Goal: Task Accomplishment & Management: Use online tool/utility

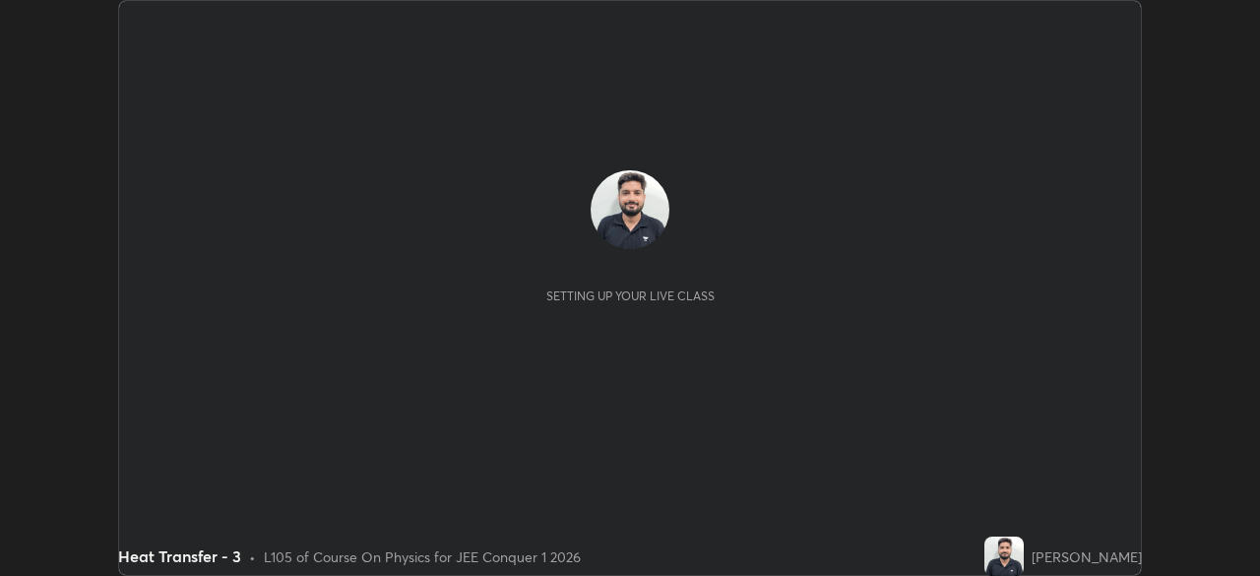
scroll to position [576, 1259]
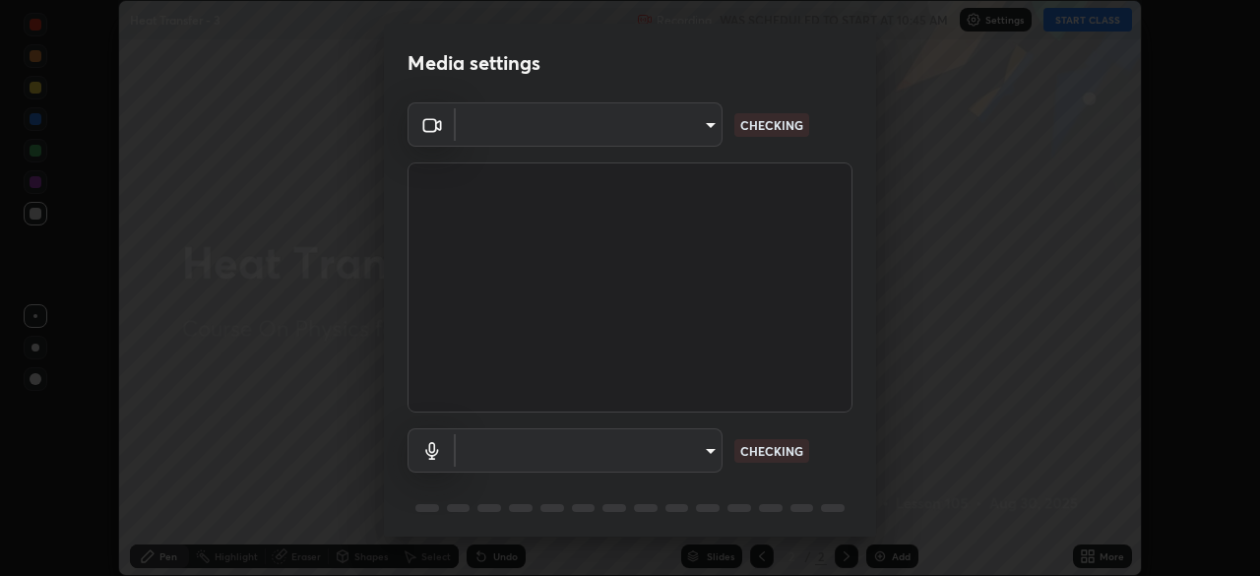
type input "5b0ce39d11be3a435715daab6ad7fa25508616855f5d18a60cdf0faa8df0ce2b"
click at [694, 449] on body "Erase all Heat Transfer - 3 Recording WAS SCHEDULED TO START AT 10:45 AM Settin…" at bounding box center [630, 288] width 1260 height 576
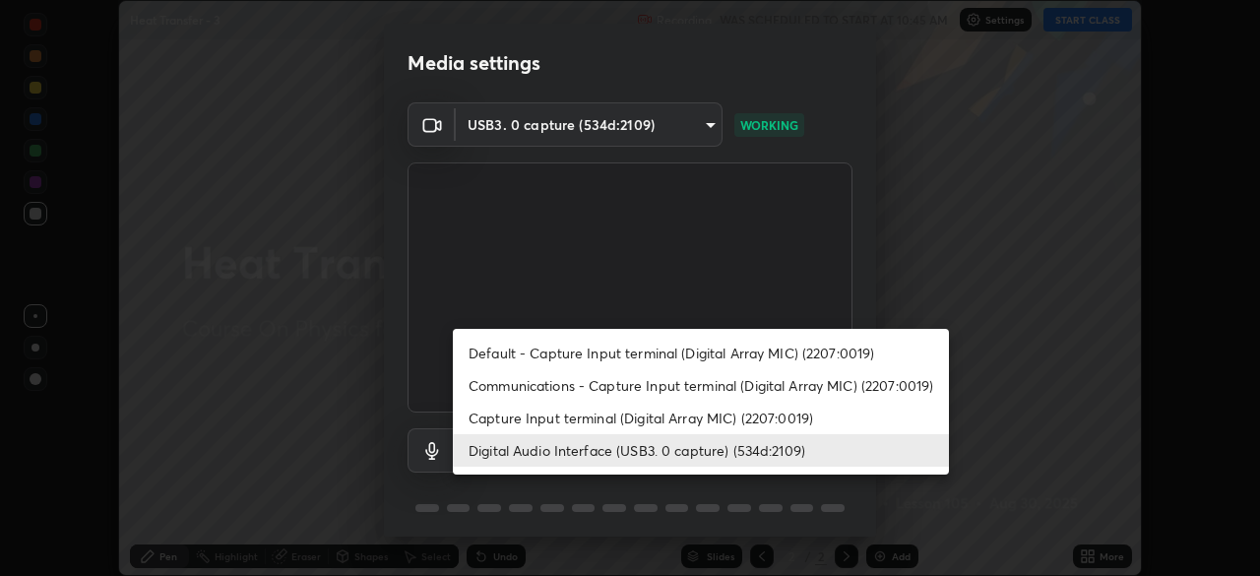
click at [699, 423] on li "Capture Input terminal (Digital Array MIC) (2207:0019)" at bounding box center [701, 418] width 496 height 32
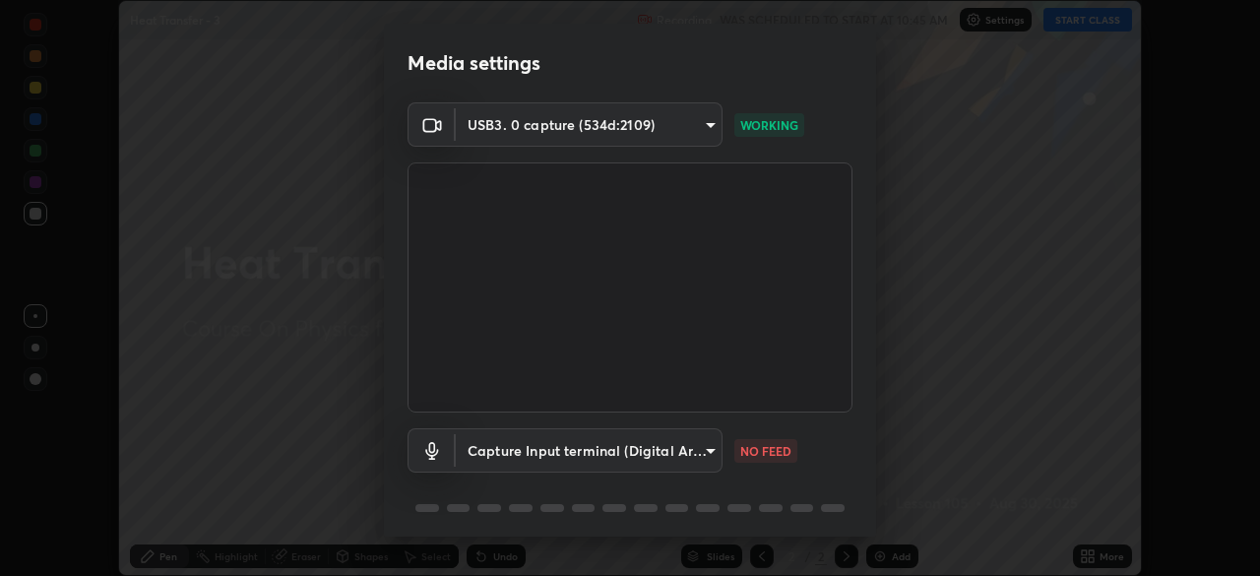
click at [691, 454] on body "Erase all Heat Transfer - 3 Recording WAS SCHEDULED TO START AT 10:45 AM Settin…" at bounding box center [630, 288] width 1260 height 576
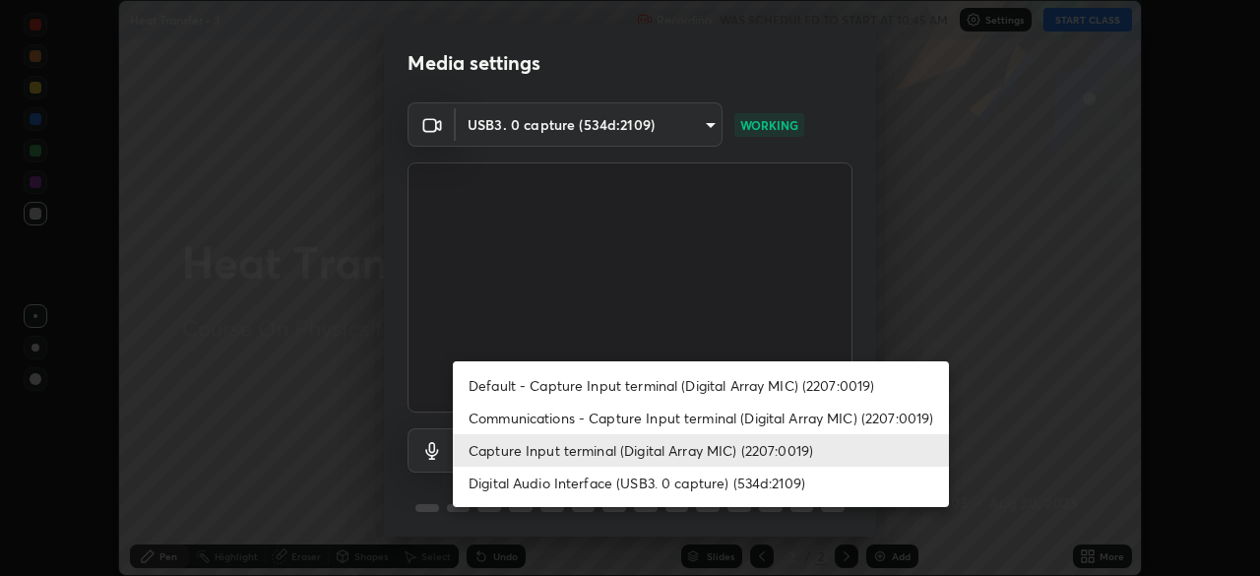
click at [692, 484] on li "Digital Audio Interface (USB3. 0 capture) (534d:2109)" at bounding box center [701, 483] width 496 height 32
type input "71fed962e4479aa471978983e502007eb62408f3e4339a7e0acd8532d65ddef6"
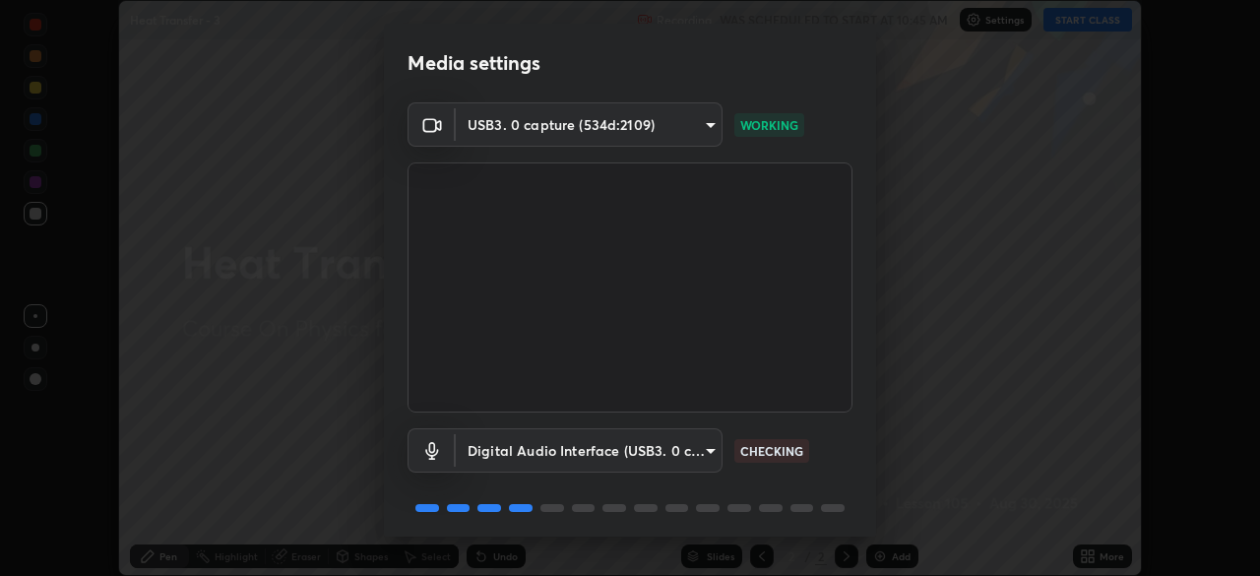
scroll to position [70, 0]
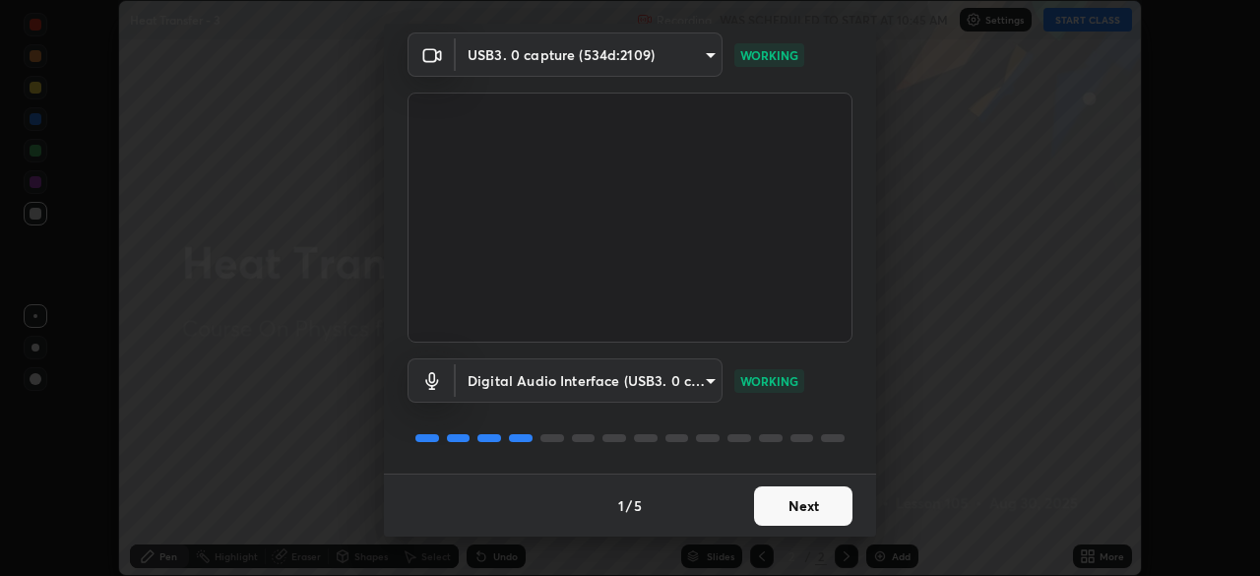
click at [799, 503] on button "Next" at bounding box center [803, 505] width 98 height 39
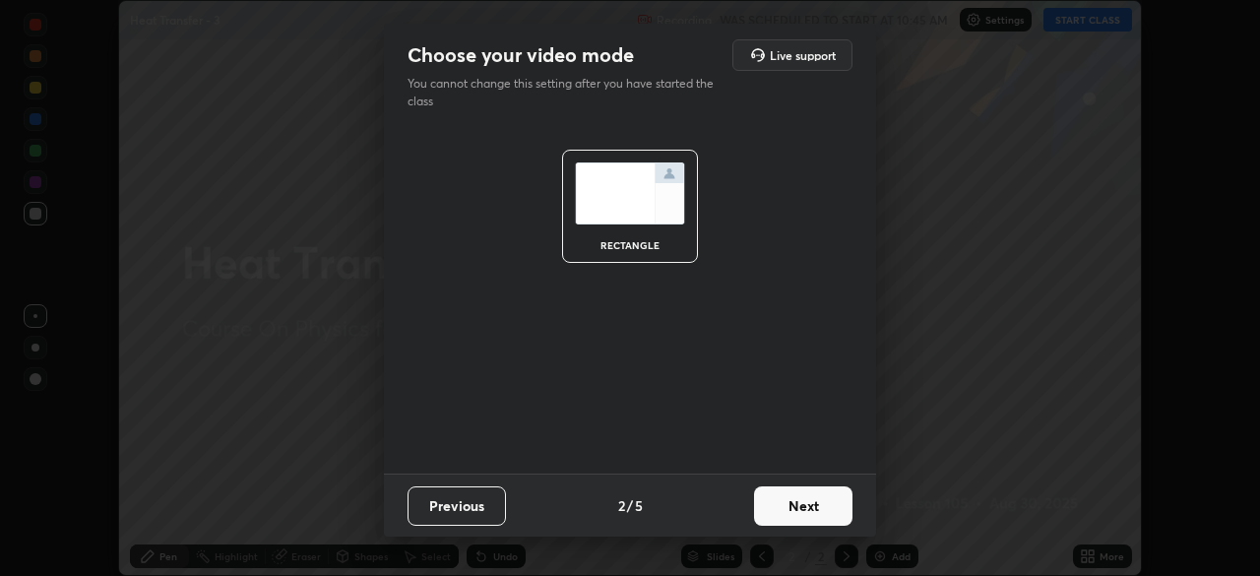
click at [804, 505] on button "Next" at bounding box center [803, 505] width 98 height 39
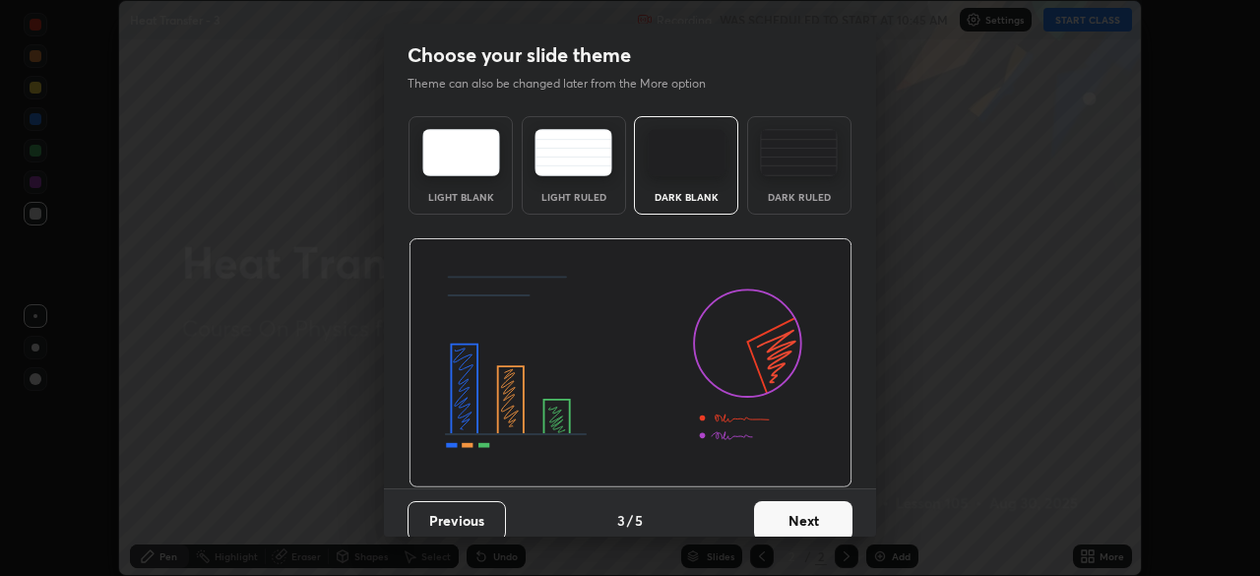
click at [809, 518] on button "Next" at bounding box center [803, 520] width 98 height 39
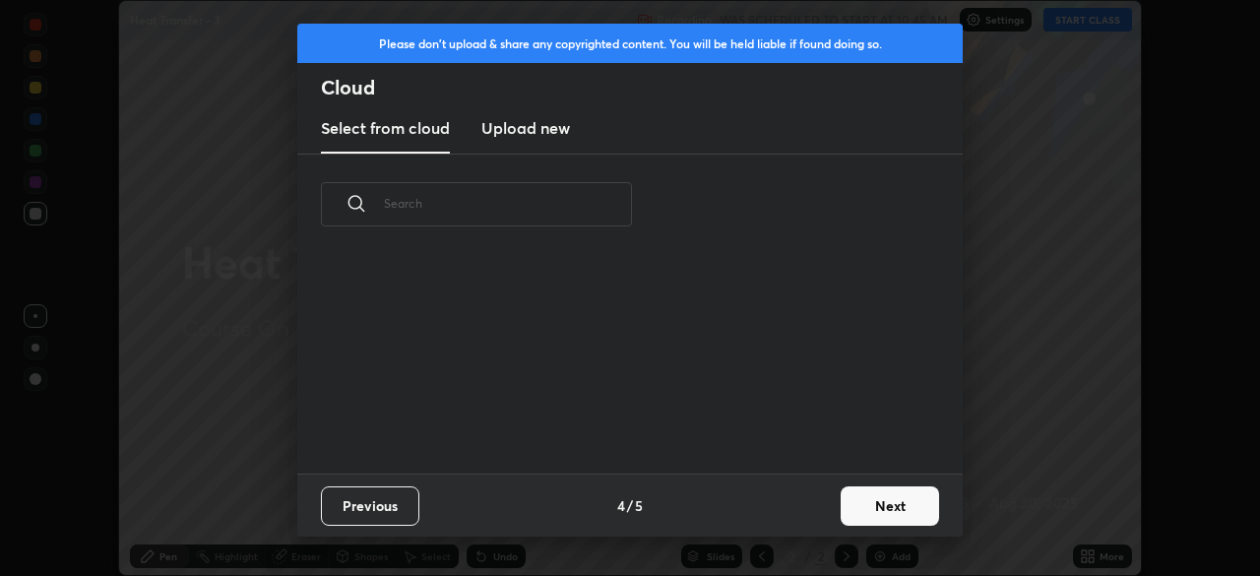
click at [865, 509] on button "Next" at bounding box center [890, 505] width 98 height 39
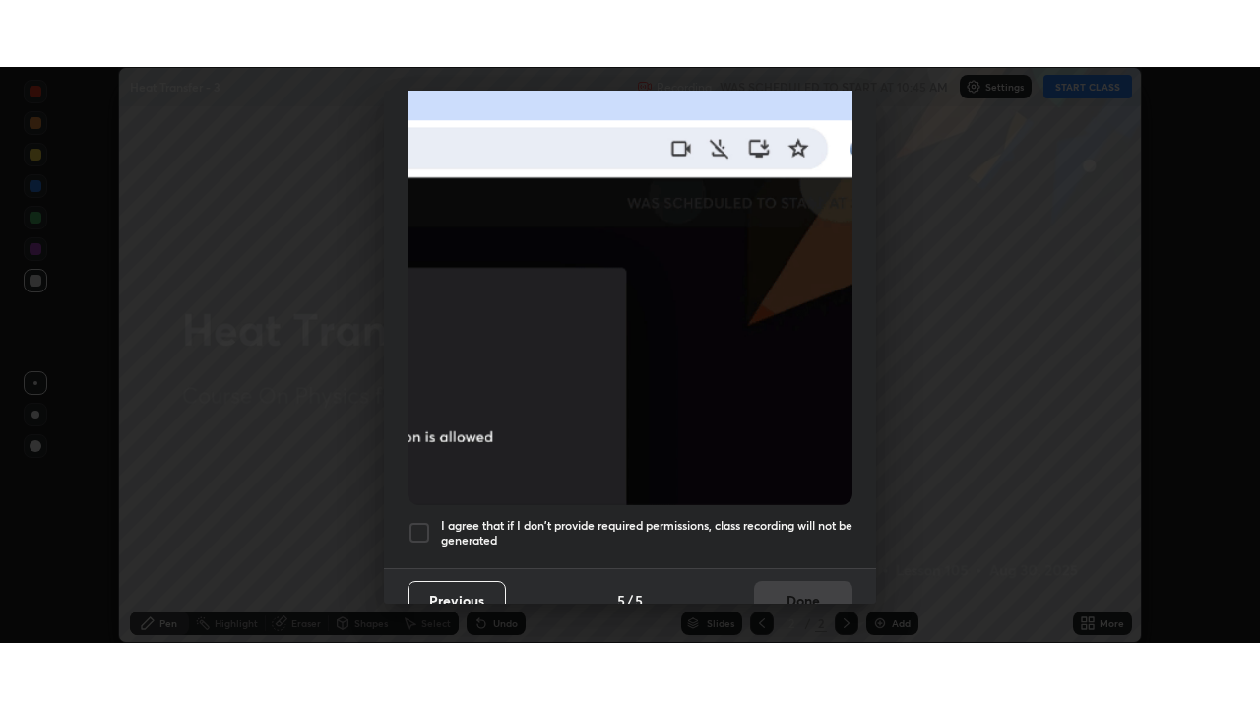
scroll to position [471, 0]
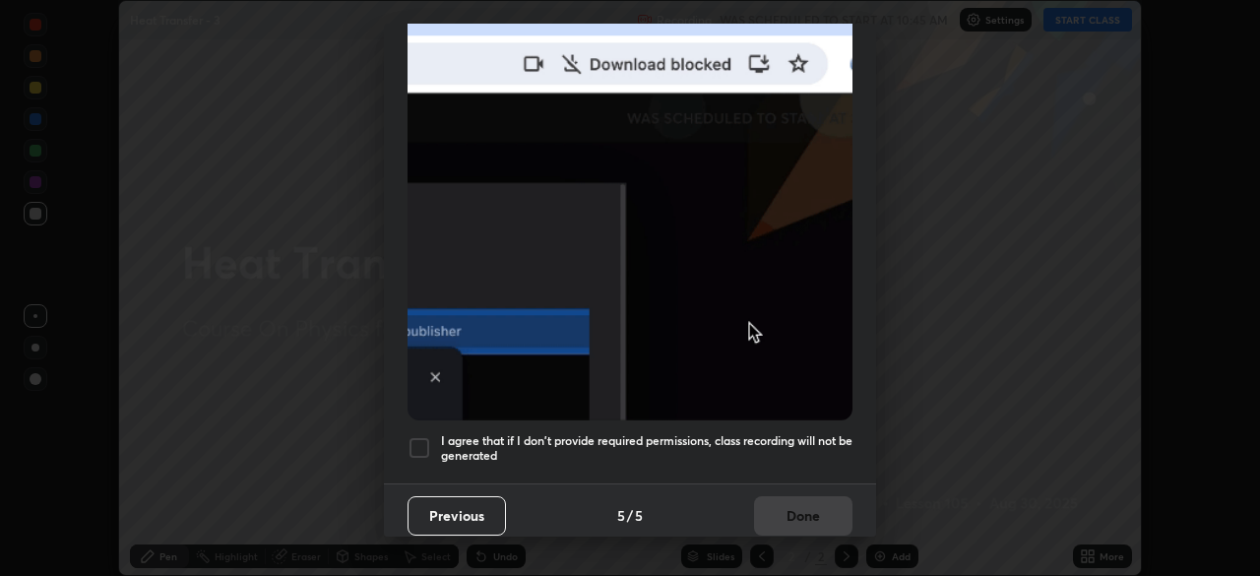
click at [728, 443] on h5 "I agree that if I don't provide required permissions, class recording will not …" at bounding box center [646, 448] width 411 height 31
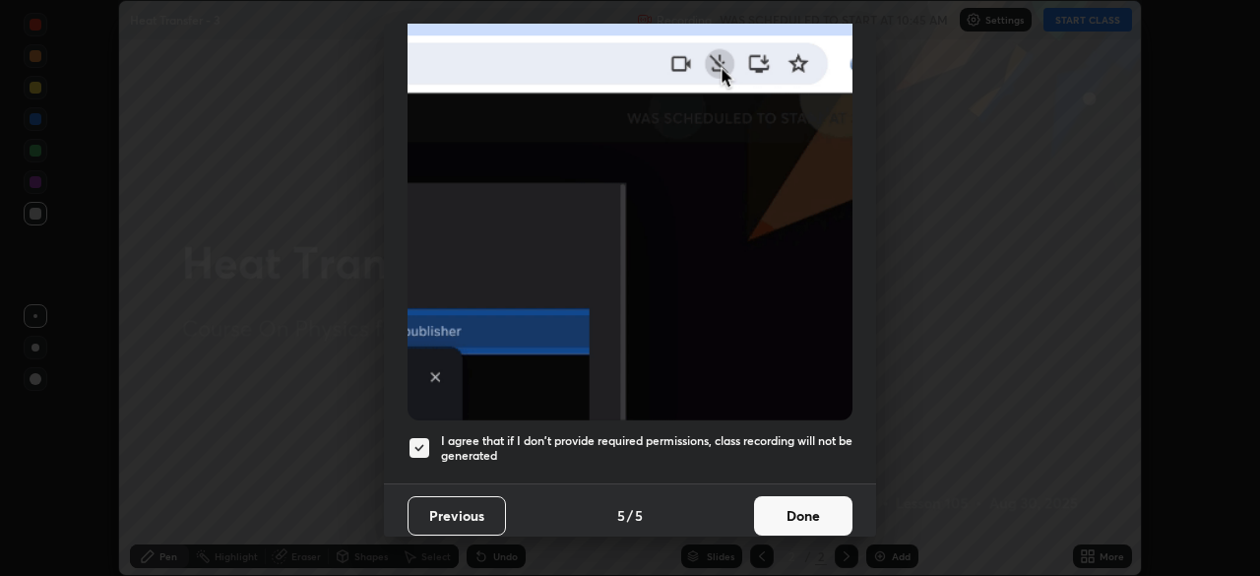
click at [791, 500] on button "Done" at bounding box center [803, 515] width 98 height 39
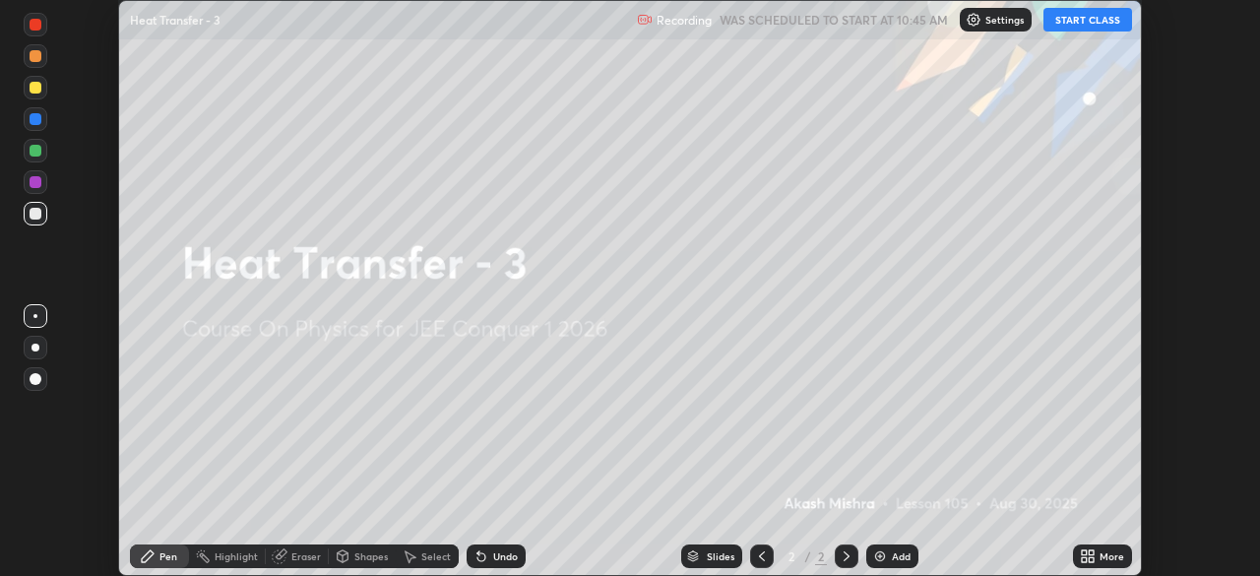
click at [1073, 19] on button "START CLASS" at bounding box center [1087, 20] width 89 height 24
click at [1091, 559] on icon at bounding box center [1091, 559] width 5 height 5
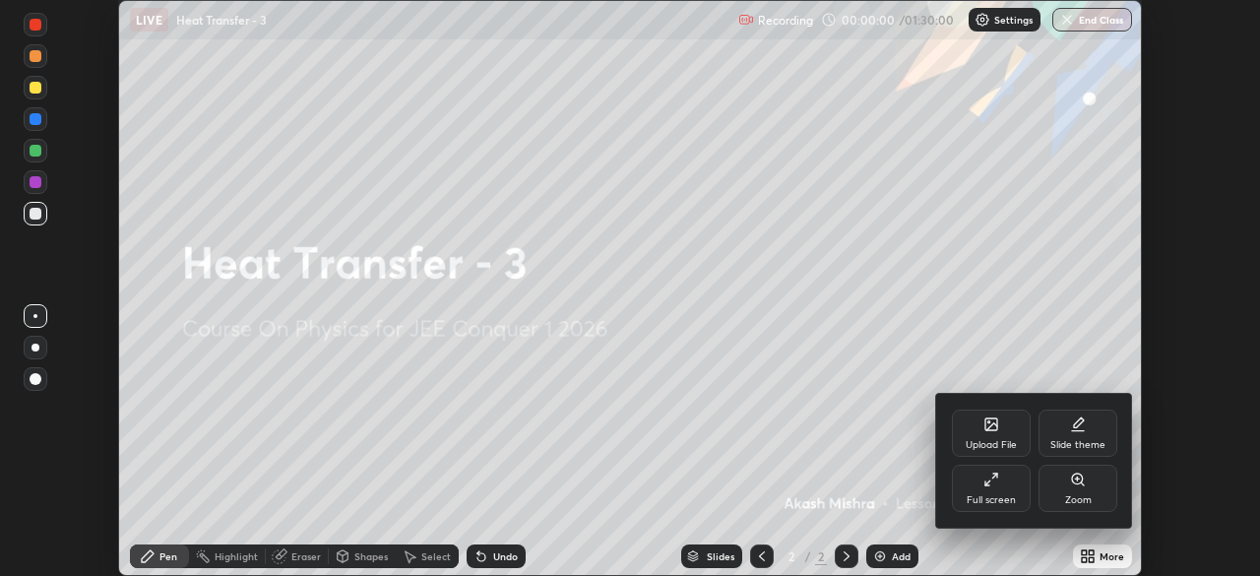
click at [1011, 500] on div "Full screen" at bounding box center [991, 500] width 49 height 10
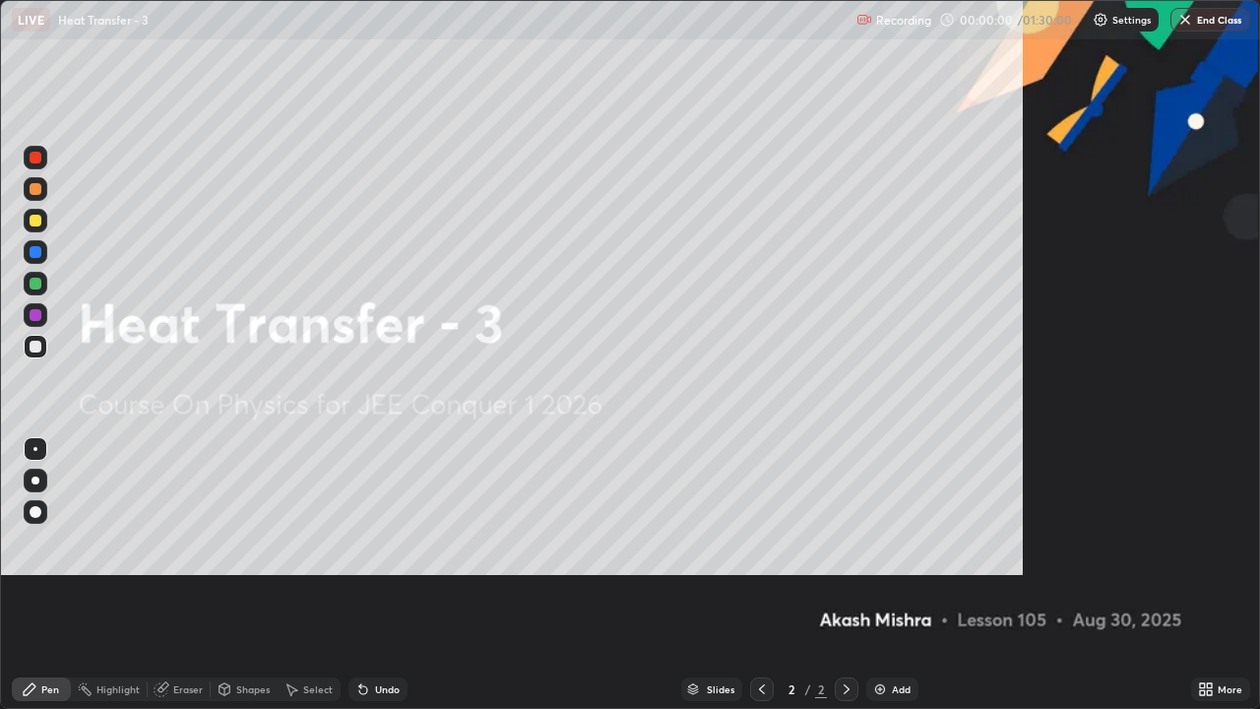
scroll to position [709, 1260]
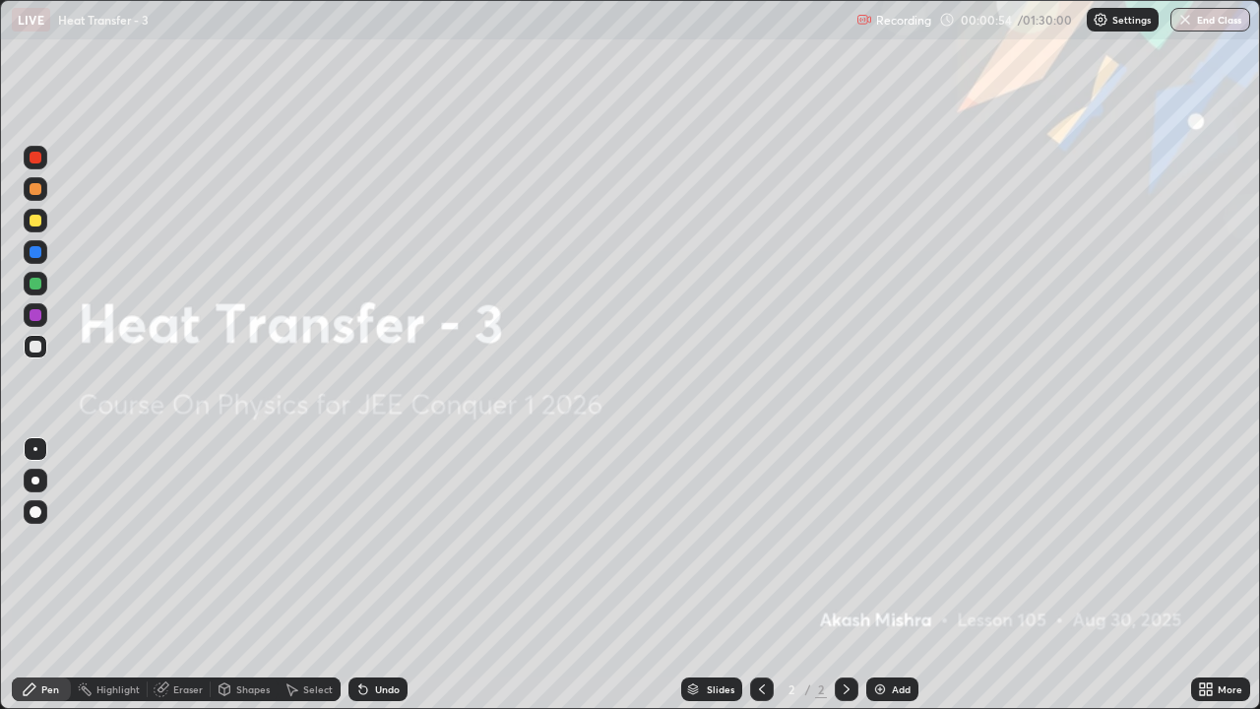
click at [880, 575] on img at bounding box center [880, 689] width 16 height 16
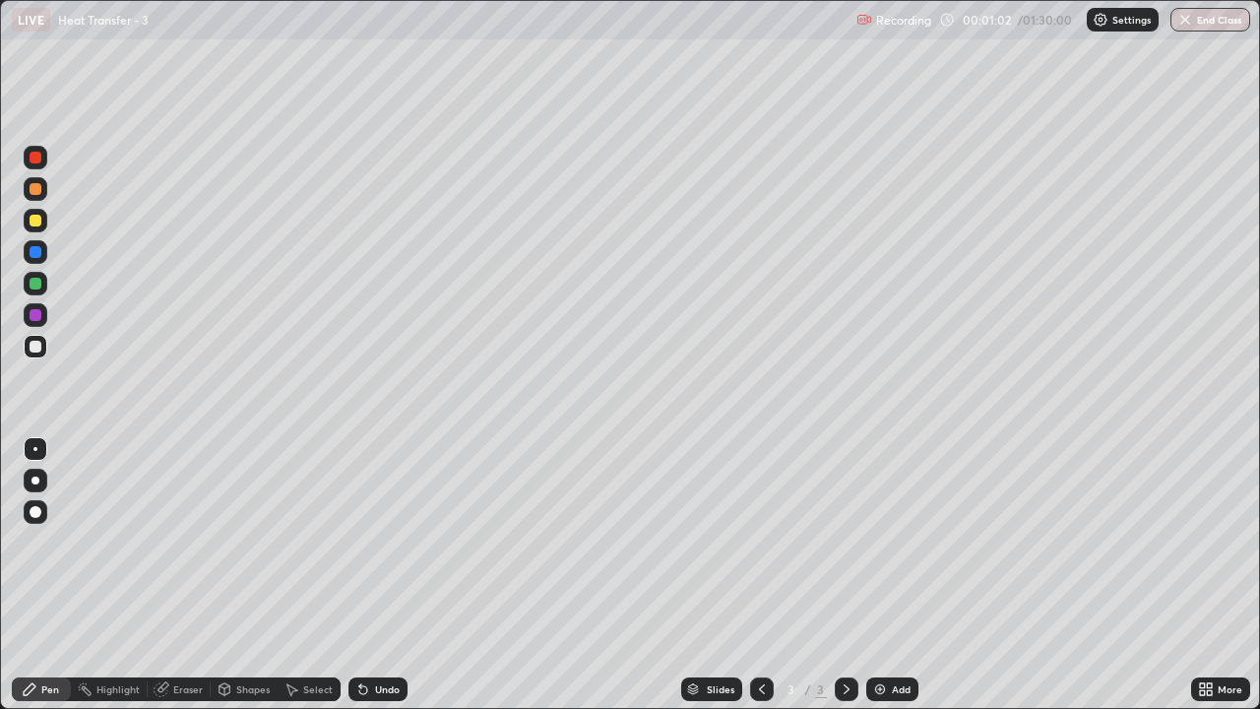
click at [38, 221] on div at bounding box center [36, 221] width 12 height 12
click at [372, 575] on div "Undo" at bounding box center [377, 689] width 59 height 24
click at [388, 575] on div "Undo" at bounding box center [387, 689] width 25 height 10
click at [391, 575] on div "Undo" at bounding box center [377, 689] width 59 height 24
click at [374, 575] on div "Undo" at bounding box center [377, 689] width 59 height 24
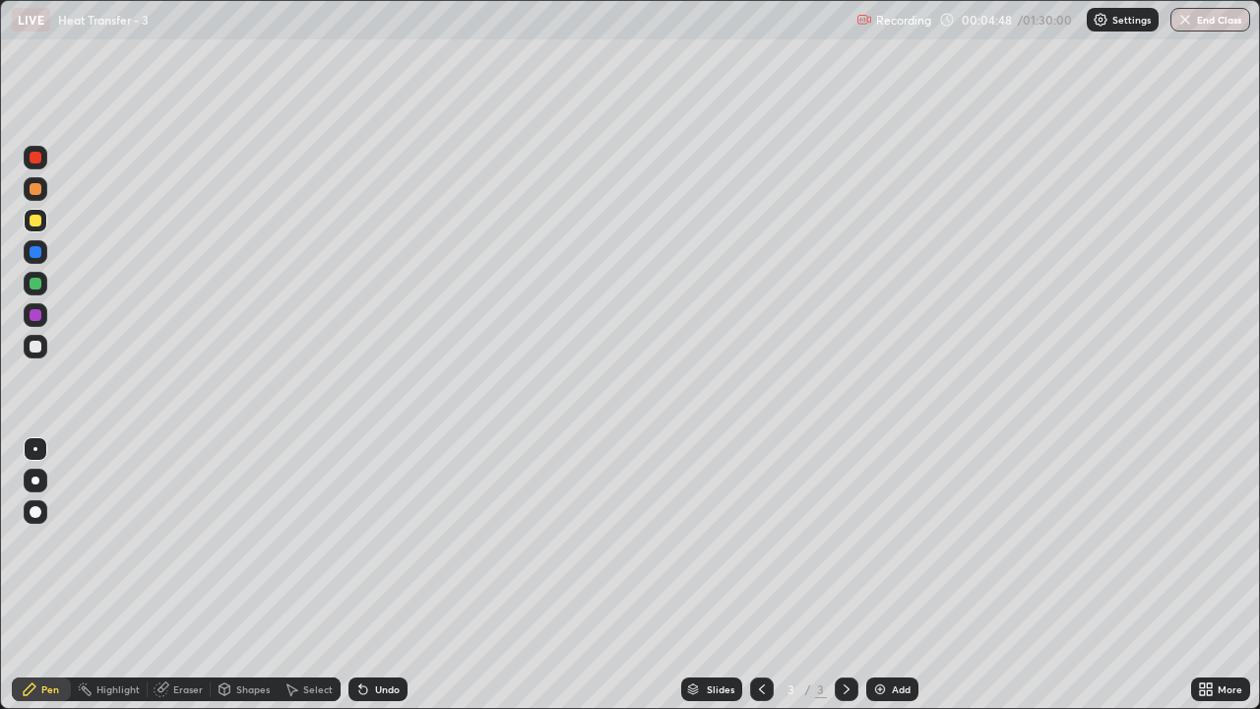
click at [36, 345] on div at bounding box center [36, 347] width 12 height 12
click at [236, 575] on div "Shapes" at bounding box center [252, 689] width 33 height 10
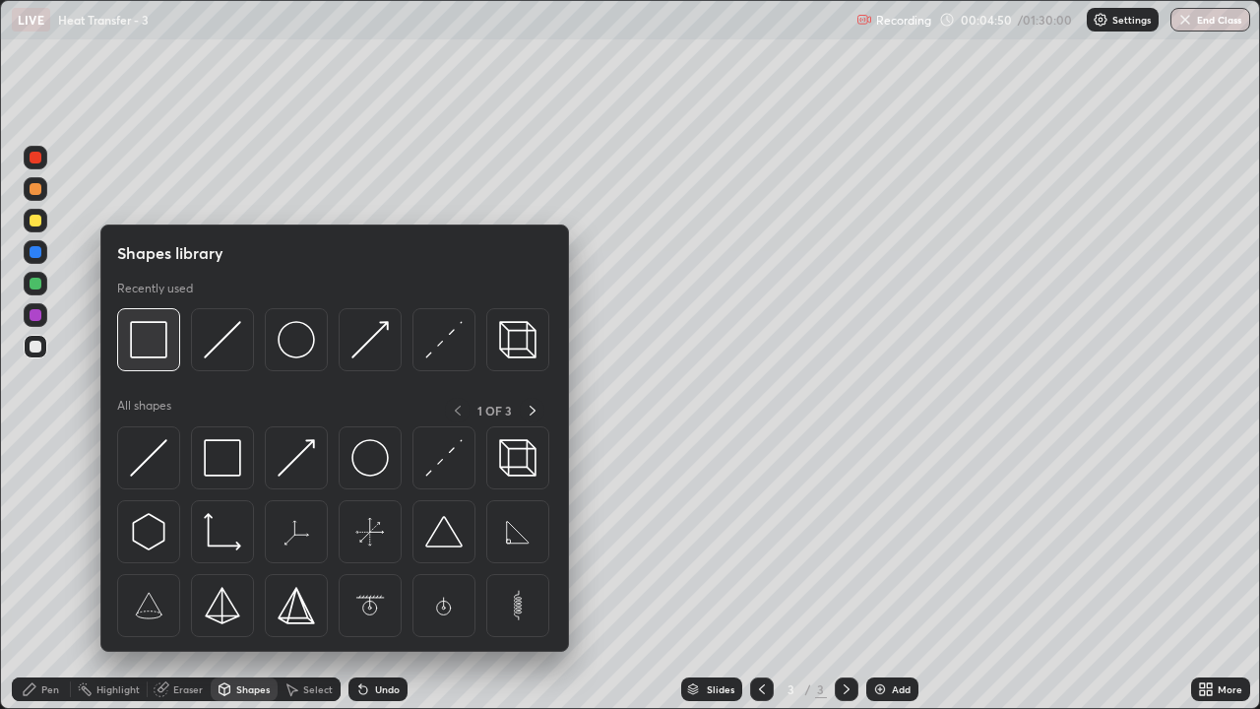
click at [164, 338] on img at bounding box center [148, 339] width 37 height 37
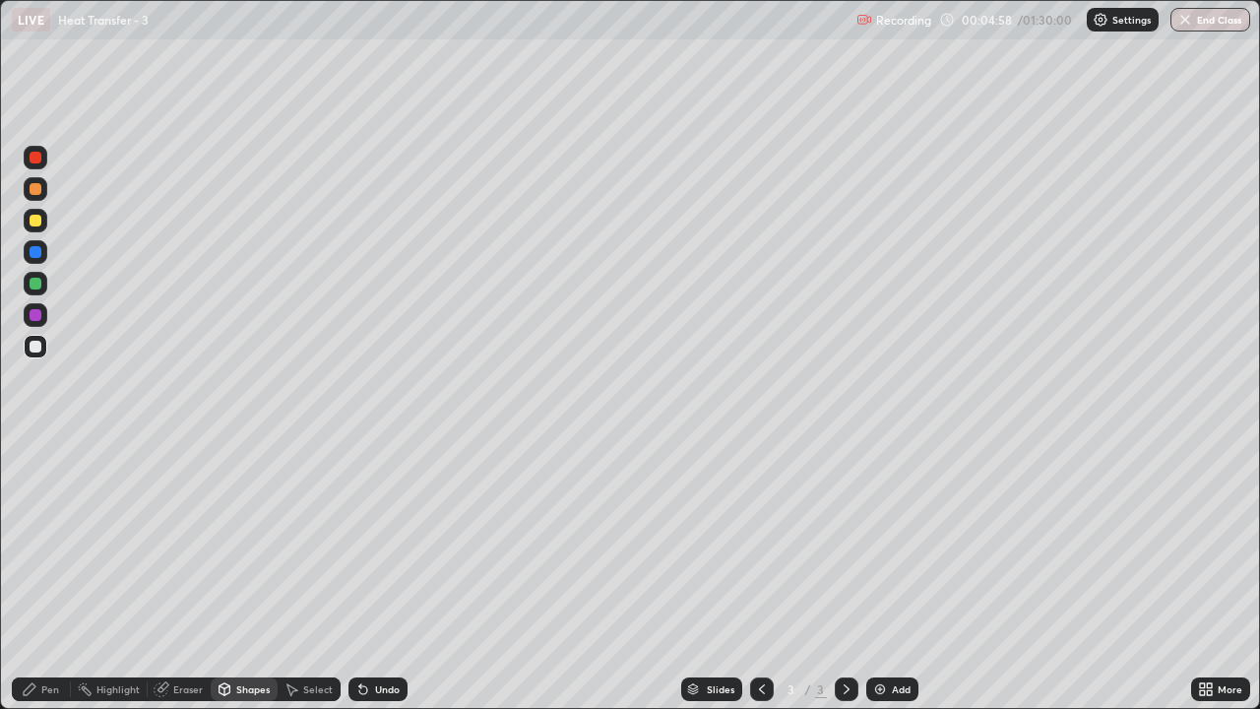
click at [48, 575] on div "Pen" at bounding box center [50, 689] width 18 height 10
click at [40, 222] on div at bounding box center [36, 221] width 12 height 12
click at [32, 345] on div at bounding box center [36, 347] width 12 height 12
click at [36, 281] on div at bounding box center [36, 284] width 12 height 12
click at [43, 222] on div at bounding box center [36, 221] width 24 height 24
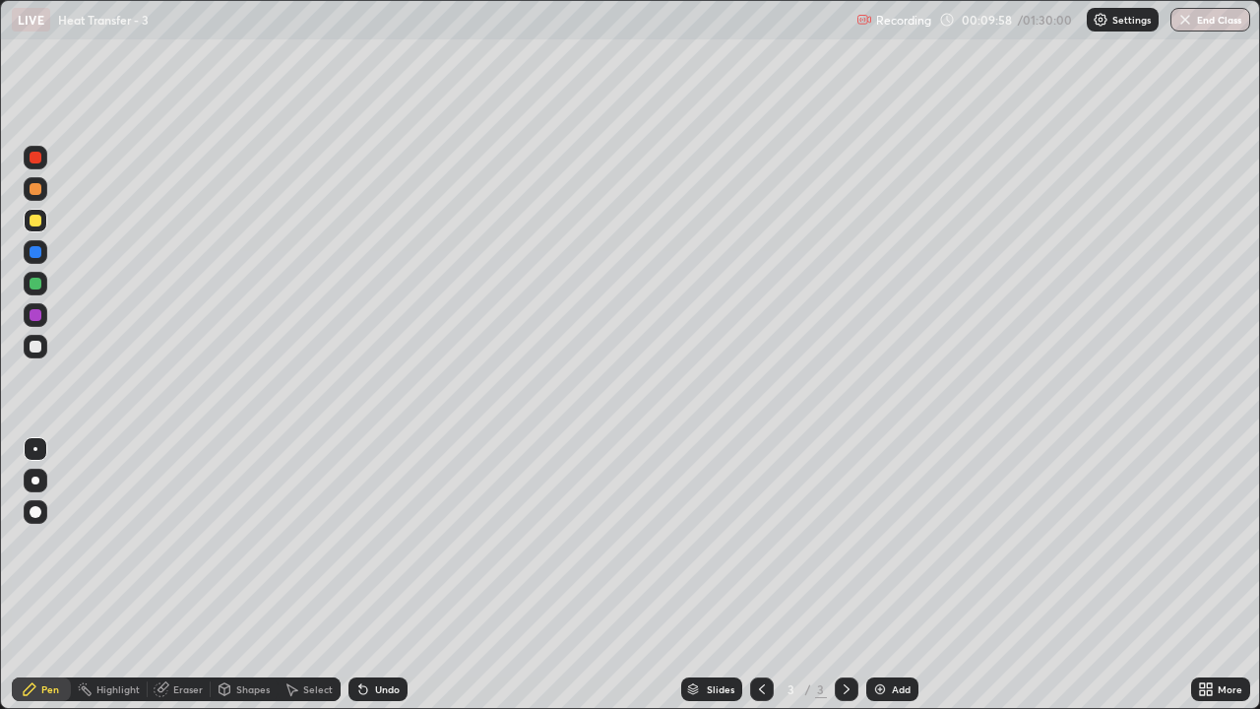
click at [34, 345] on div at bounding box center [36, 347] width 12 height 12
click at [38, 285] on div at bounding box center [36, 284] width 12 height 12
click at [37, 316] on div at bounding box center [36, 315] width 12 height 12
click at [380, 575] on div "Undo" at bounding box center [387, 689] width 25 height 10
click at [370, 575] on div "Undo" at bounding box center [377, 689] width 59 height 24
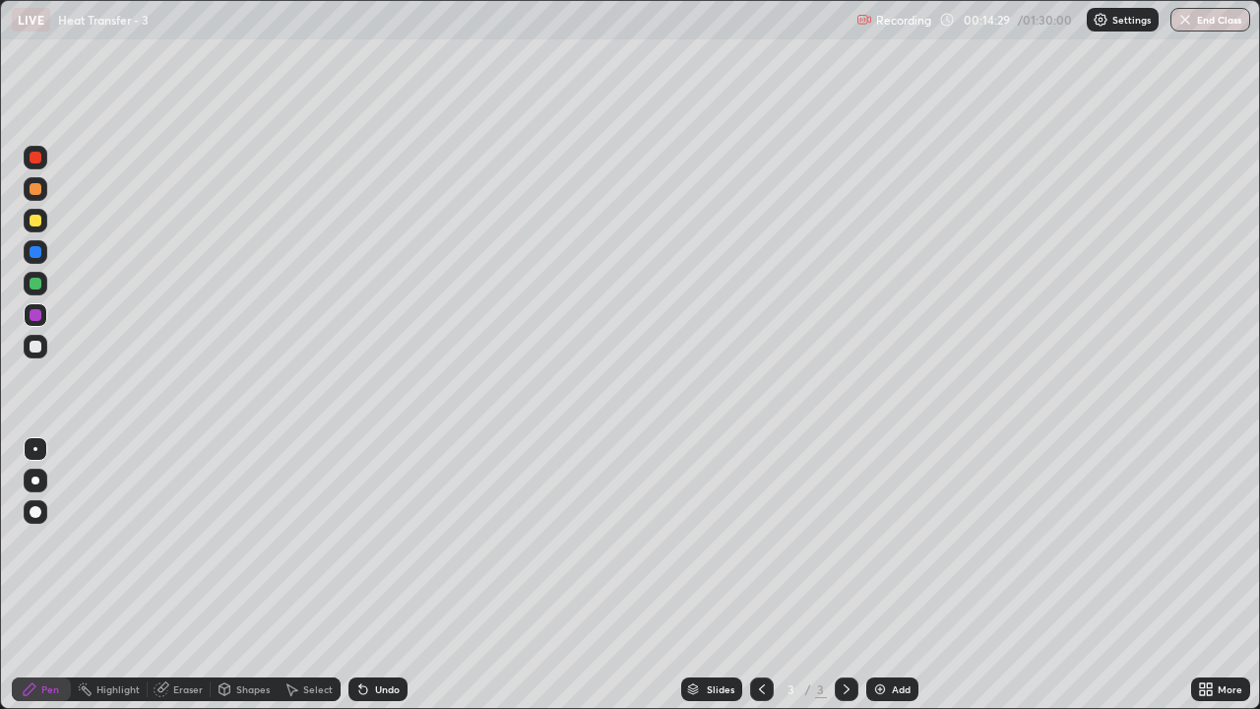
click at [35, 355] on div at bounding box center [36, 347] width 24 height 24
click at [890, 575] on div "Add" at bounding box center [892, 689] width 52 height 24
click at [247, 575] on div "Shapes" at bounding box center [252, 689] width 33 height 10
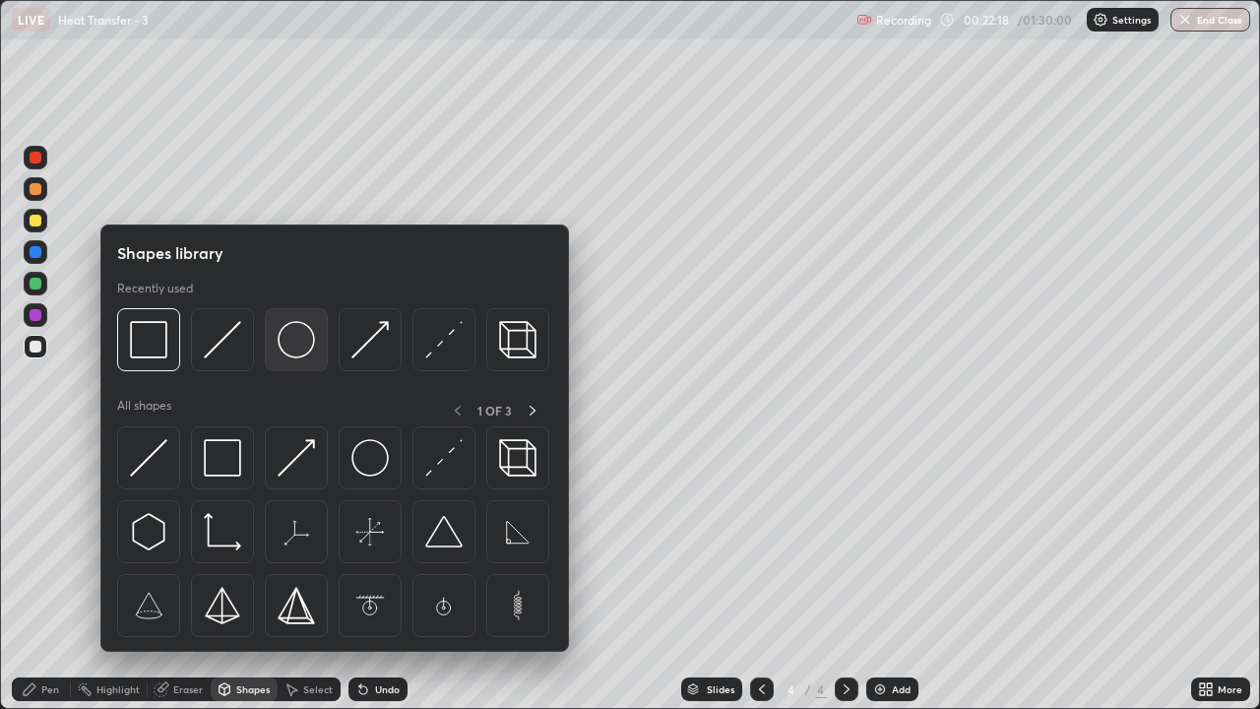
click at [291, 338] on img at bounding box center [296, 339] width 37 height 37
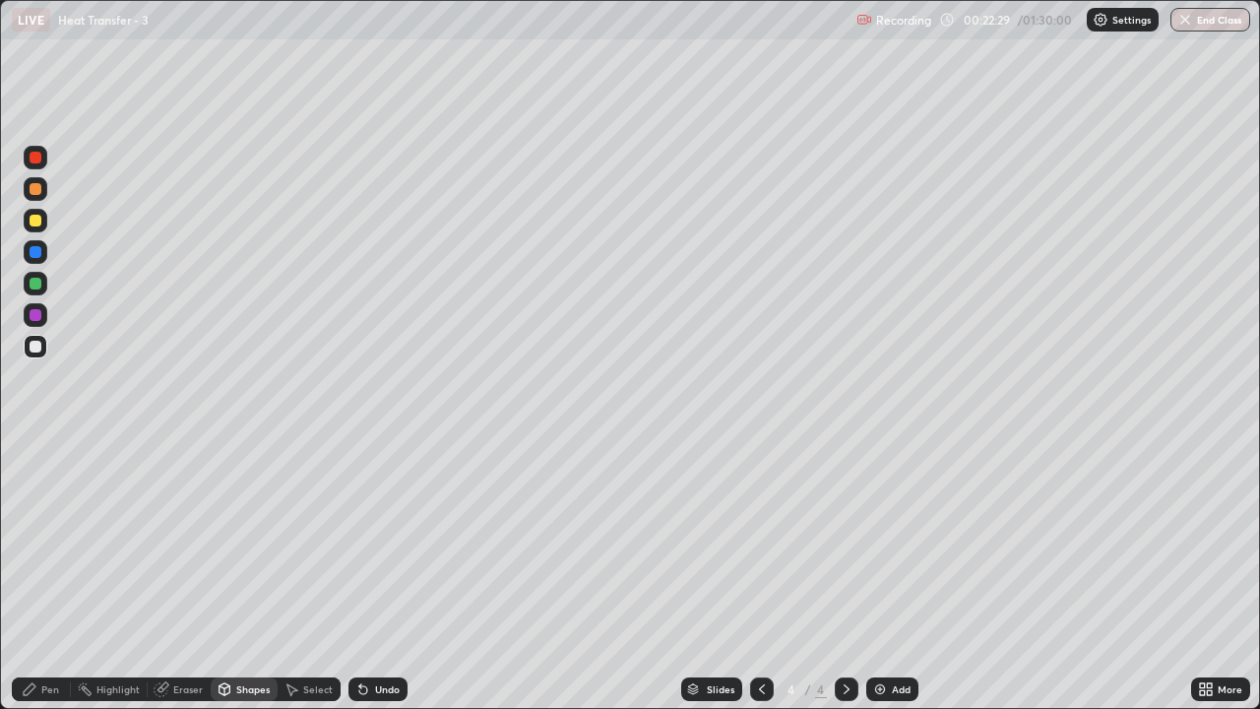
click at [63, 575] on div "Pen" at bounding box center [41, 689] width 59 height 24
click at [43, 221] on div at bounding box center [36, 221] width 24 height 24
click at [370, 575] on div "Undo" at bounding box center [377, 689] width 59 height 24
click at [375, 575] on div "Undo" at bounding box center [387, 689] width 25 height 10
click at [374, 575] on div "Undo" at bounding box center [377, 689] width 59 height 24
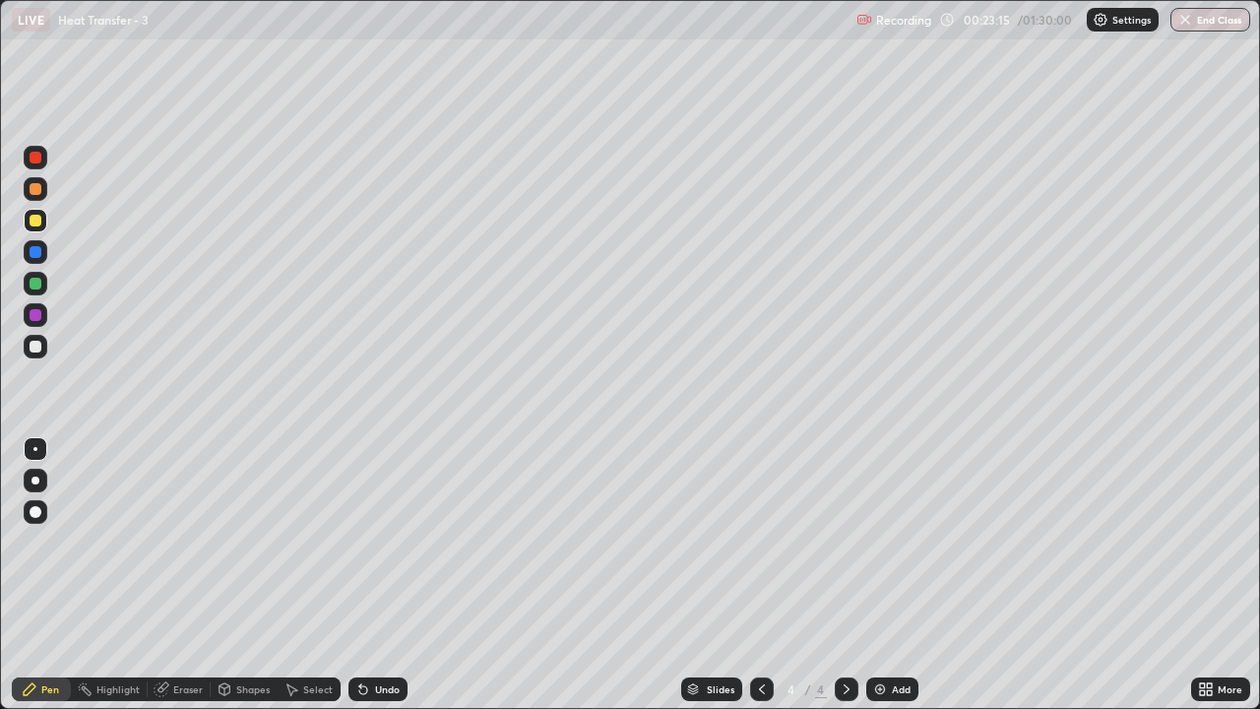
click at [35, 282] on div at bounding box center [36, 284] width 12 height 12
click at [39, 225] on div at bounding box center [36, 221] width 24 height 24
click at [39, 320] on div at bounding box center [36, 315] width 24 height 24
click at [245, 575] on div "Shapes" at bounding box center [252, 689] width 33 height 10
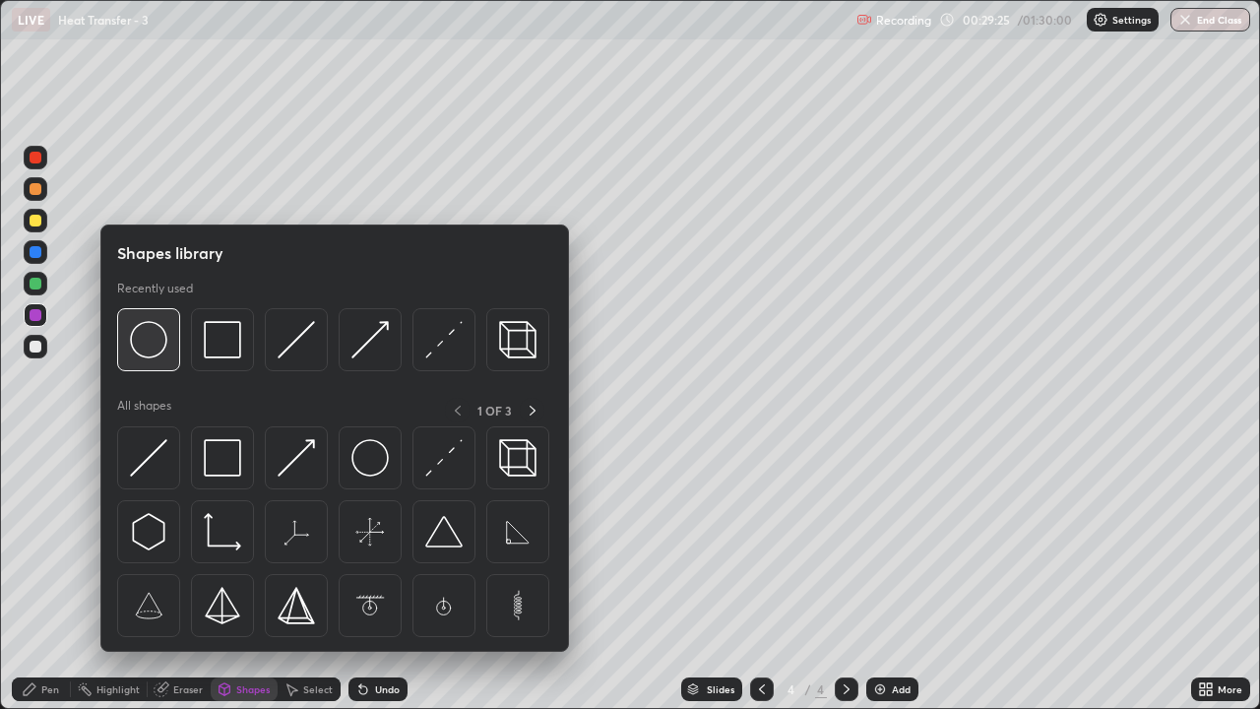
click at [166, 354] on img at bounding box center [148, 339] width 37 height 37
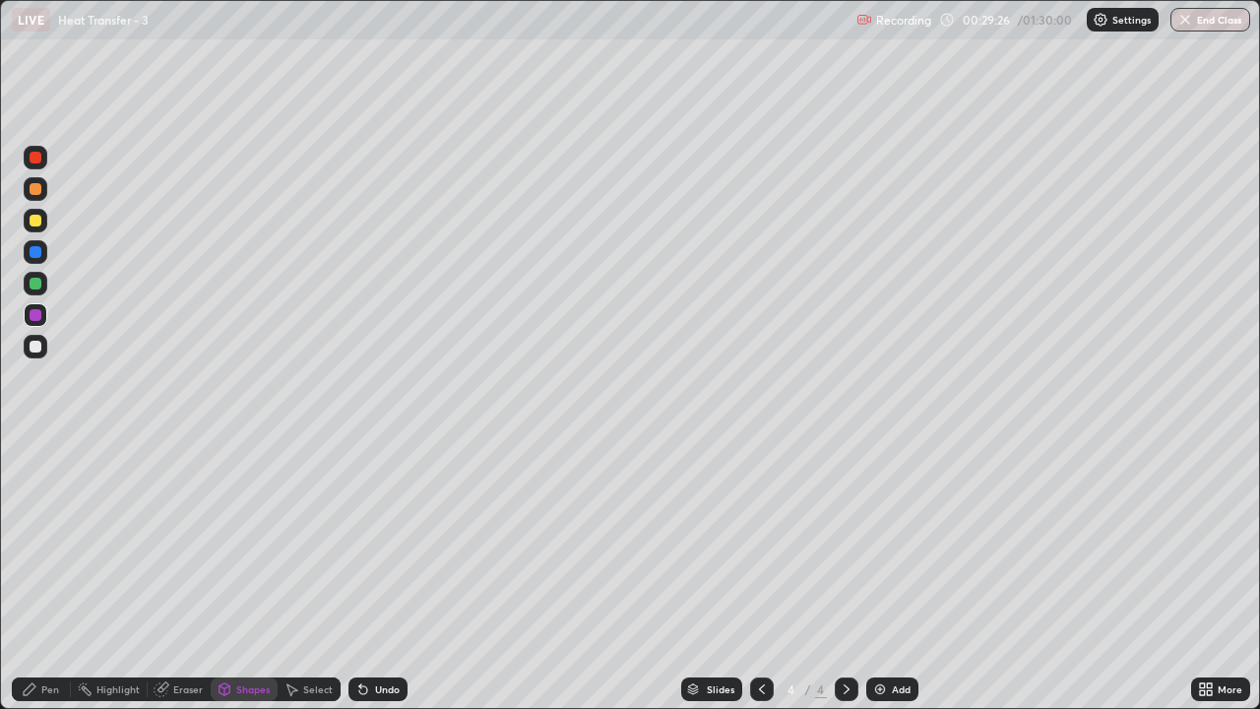
click at [36, 350] on div at bounding box center [36, 347] width 12 height 12
click at [47, 575] on div "Pen" at bounding box center [41, 689] width 59 height 24
click at [34, 224] on div at bounding box center [36, 221] width 12 height 12
click at [35, 284] on div at bounding box center [36, 284] width 12 height 12
click at [39, 320] on div at bounding box center [36, 315] width 24 height 24
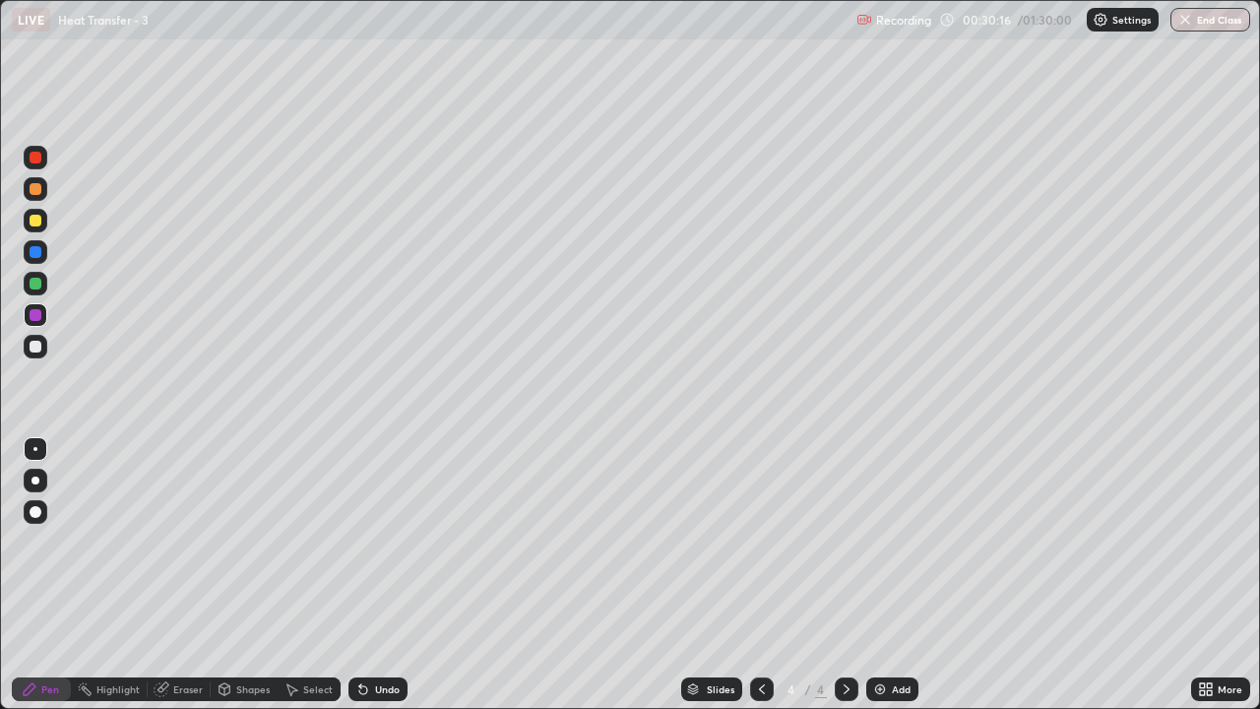
click at [370, 575] on div "Undo" at bounding box center [377, 689] width 59 height 24
click at [31, 221] on div at bounding box center [36, 221] width 12 height 12
click at [39, 280] on div at bounding box center [36, 284] width 12 height 12
click at [373, 575] on div "Undo" at bounding box center [377, 689] width 59 height 24
click at [370, 575] on div "Undo" at bounding box center [377, 689] width 59 height 24
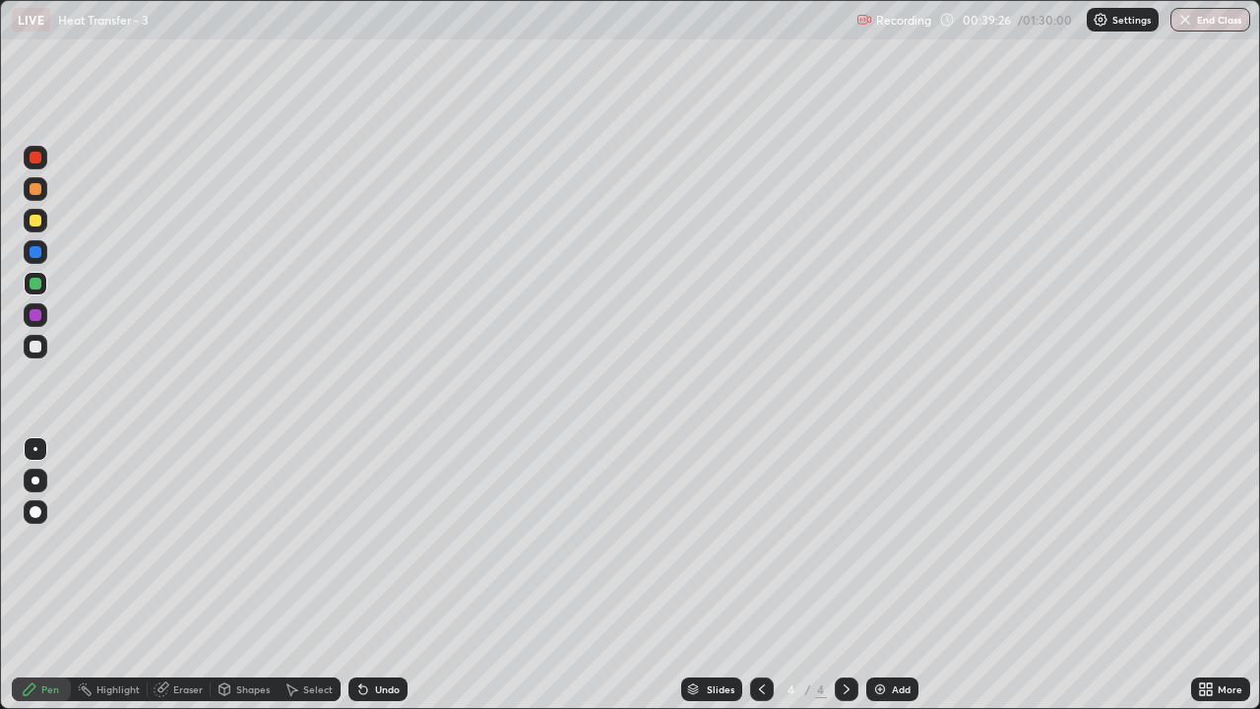
click at [370, 575] on div "Undo" at bounding box center [377, 689] width 59 height 24
click at [373, 575] on div "Undo" at bounding box center [377, 689] width 59 height 24
click at [375, 575] on div "Undo" at bounding box center [377, 689] width 59 height 24
click at [381, 575] on div "Undo" at bounding box center [377, 689] width 59 height 24
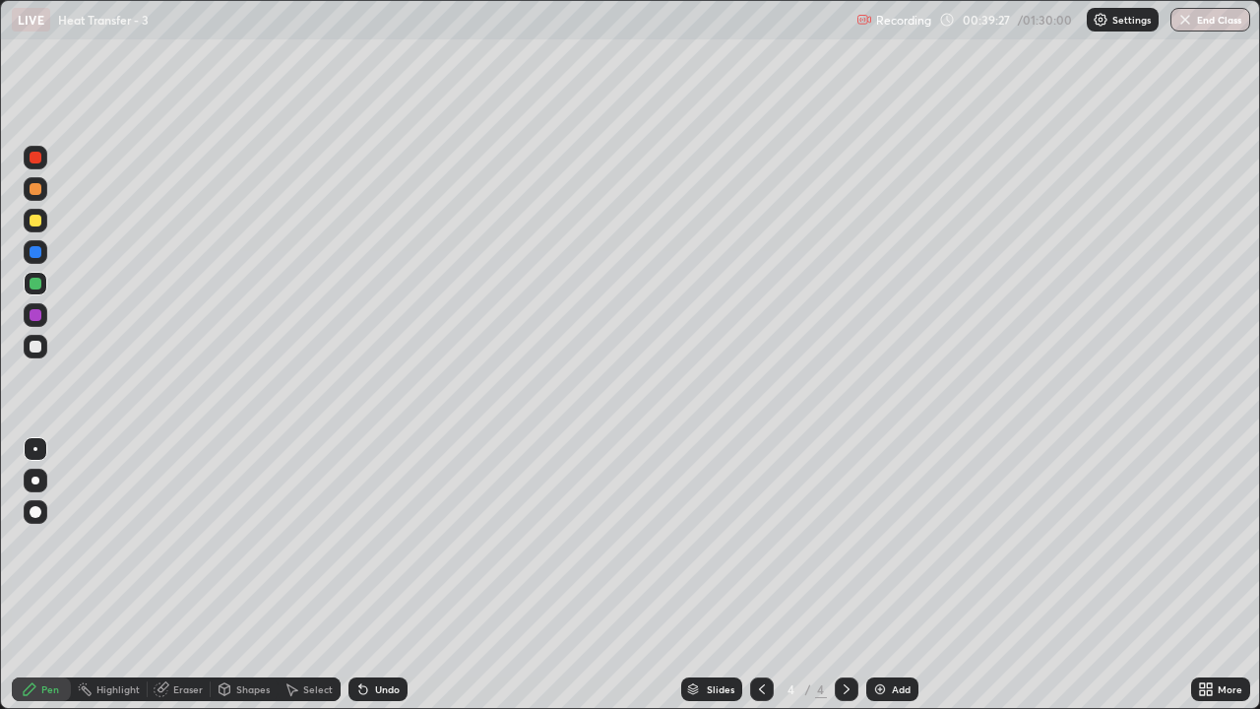
click at [383, 575] on div "Undo" at bounding box center [377, 689] width 59 height 24
click at [380, 575] on div "Undo" at bounding box center [377, 689] width 59 height 24
click at [383, 575] on div "Undo" at bounding box center [377, 689] width 59 height 24
click at [386, 575] on div "Undo" at bounding box center [377, 689] width 59 height 24
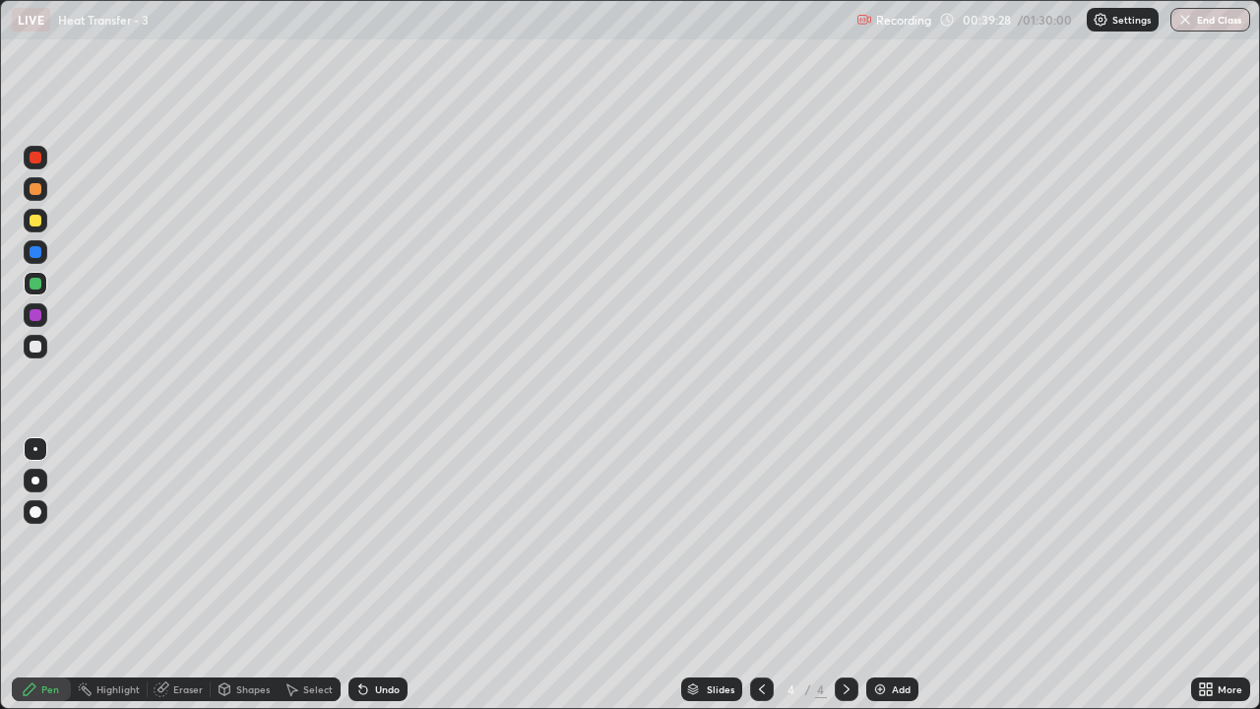
click at [384, 575] on div "Undo" at bounding box center [377, 689] width 59 height 24
click at [386, 575] on div "Undo" at bounding box center [377, 689] width 59 height 24
click at [882, 575] on img at bounding box center [880, 689] width 16 height 16
click at [38, 345] on div at bounding box center [36, 347] width 12 height 12
click at [893, 575] on div "Add" at bounding box center [901, 689] width 19 height 10
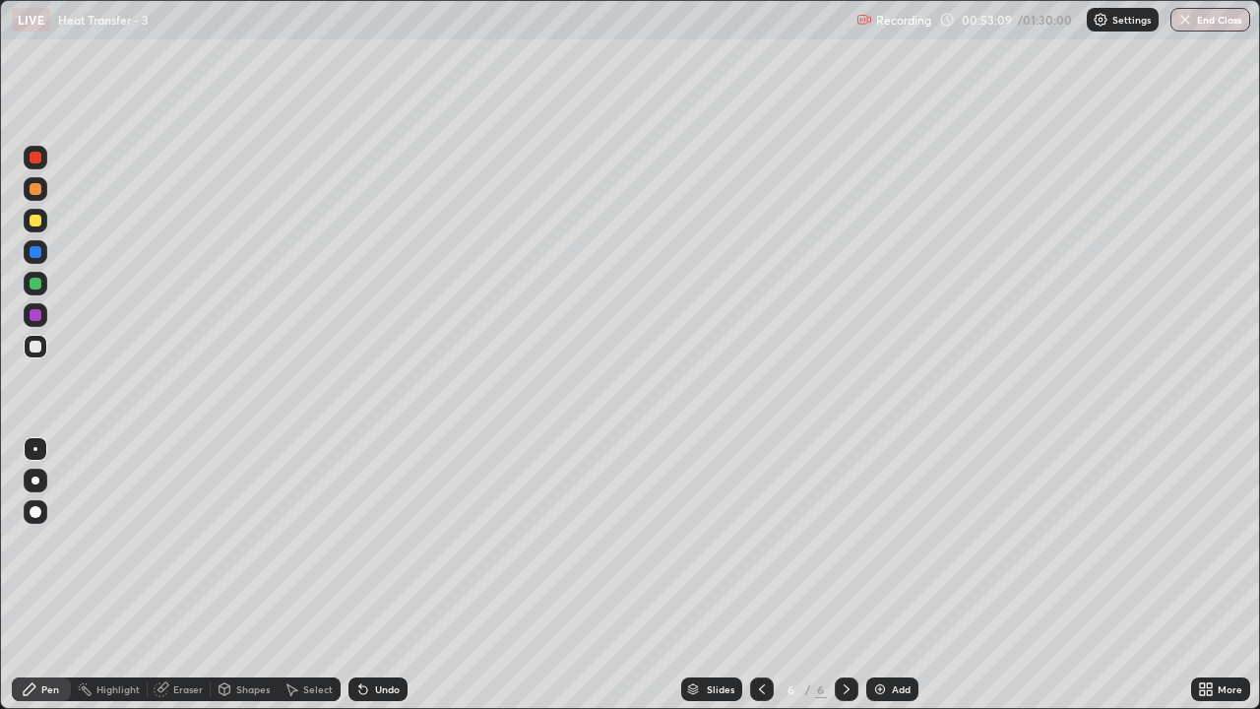
click at [39, 350] on div at bounding box center [36, 347] width 12 height 12
click at [39, 221] on div at bounding box center [36, 221] width 12 height 12
click at [219, 575] on div "Shapes" at bounding box center [244, 688] width 67 height 39
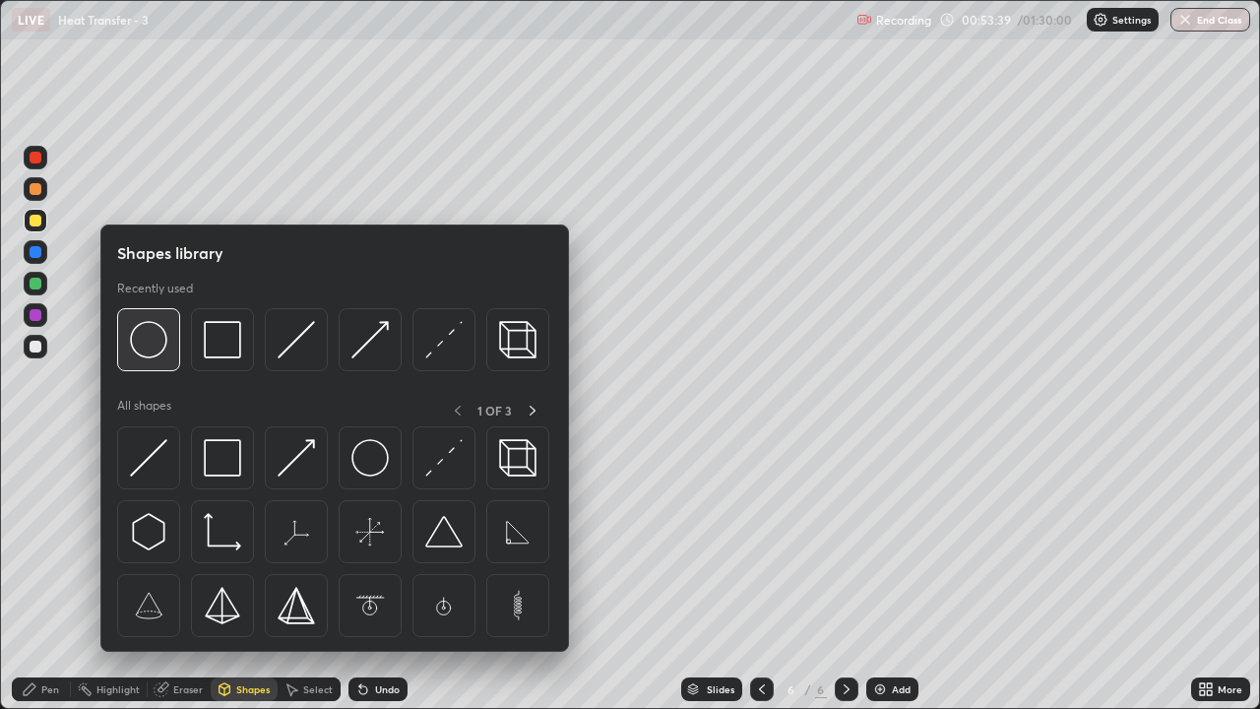
click at [165, 348] on img at bounding box center [148, 339] width 37 height 37
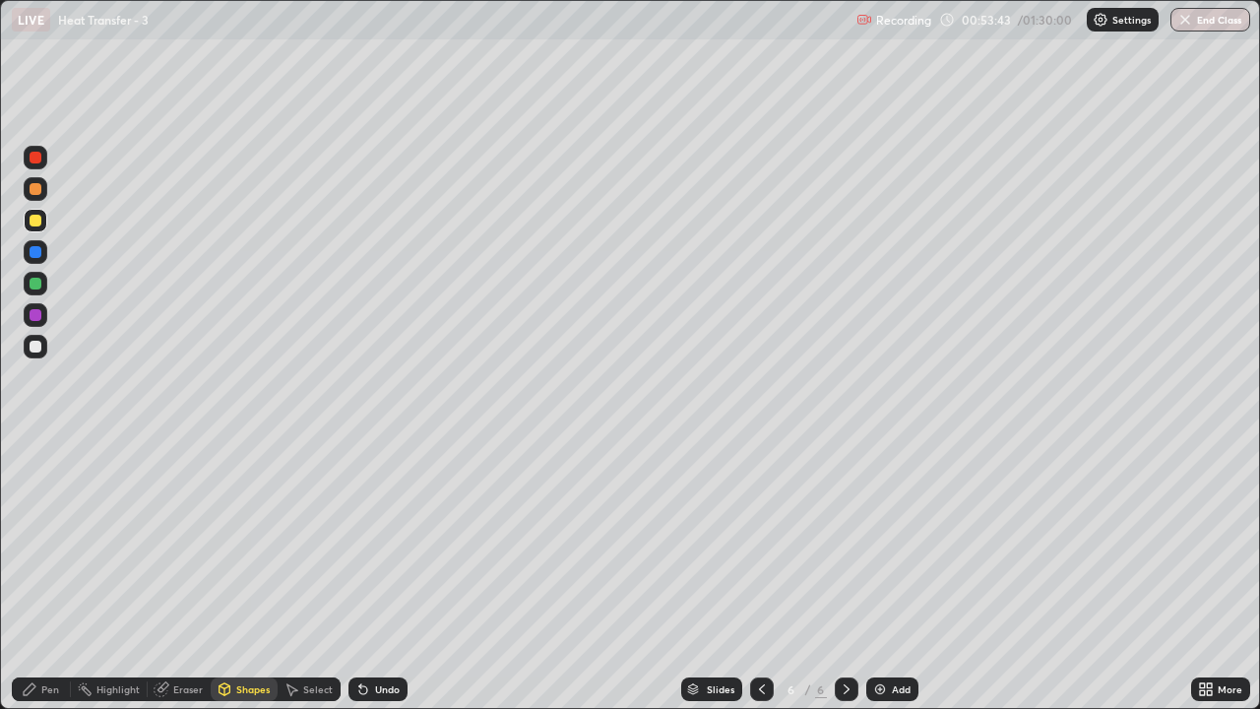
click at [53, 575] on div "Pen" at bounding box center [50, 689] width 18 height 10
click at [36, 346] on div at bounding box center [36, 347] width 12 height 12
click at [377, 575] on div "Undo" at bounding box center [387, 689] width 25 height 10
click at [376, 575] on div "Undo" at bounding box center [387, 689] width 25 height 10
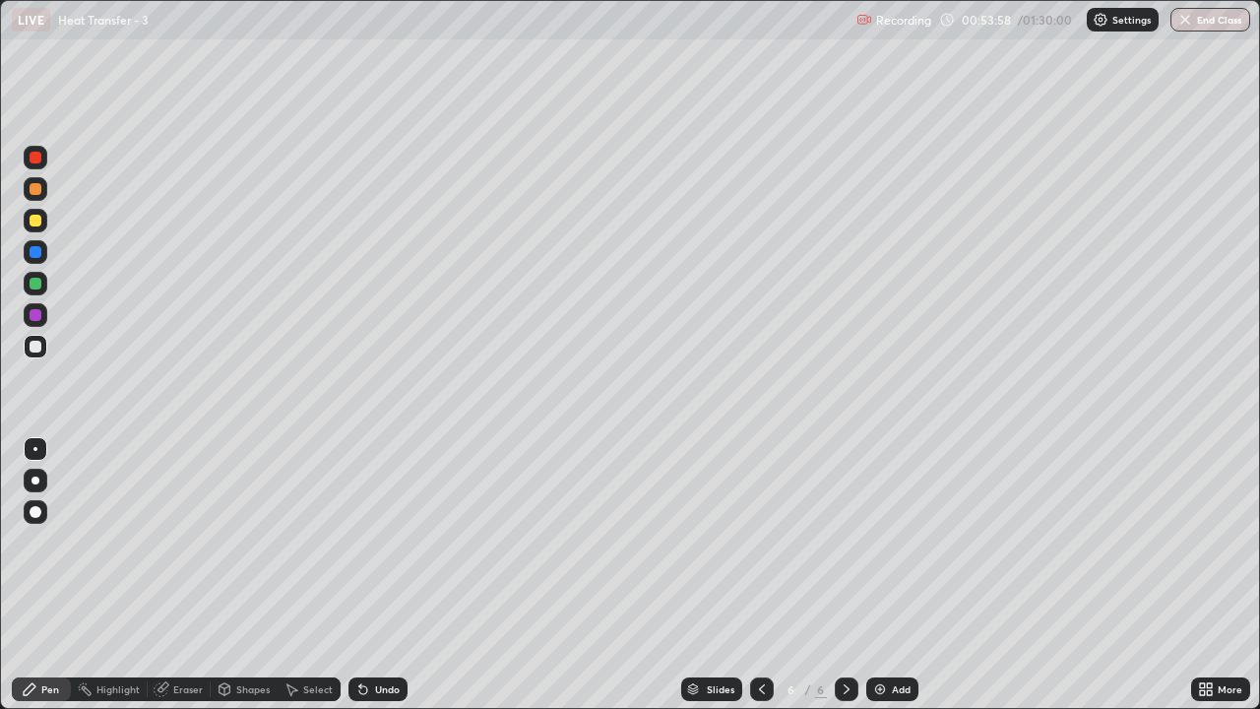
click at [381, 575] on div "Undo" at bounding box center [387, 689] width 25 height 10
click at [385, 575] on div "Undo" at bounding box center [387, 689] width 25 height 10
click at [387, 575] on div "Undo" at bounding box center [377, 689] width 59 height 24
click at [388, 575] on div "Undo" at bounding box center [377, 689] width 59 height 24
click at [391, 575] on div "Undo" at bounding box center [377, 689] width 59 height 24
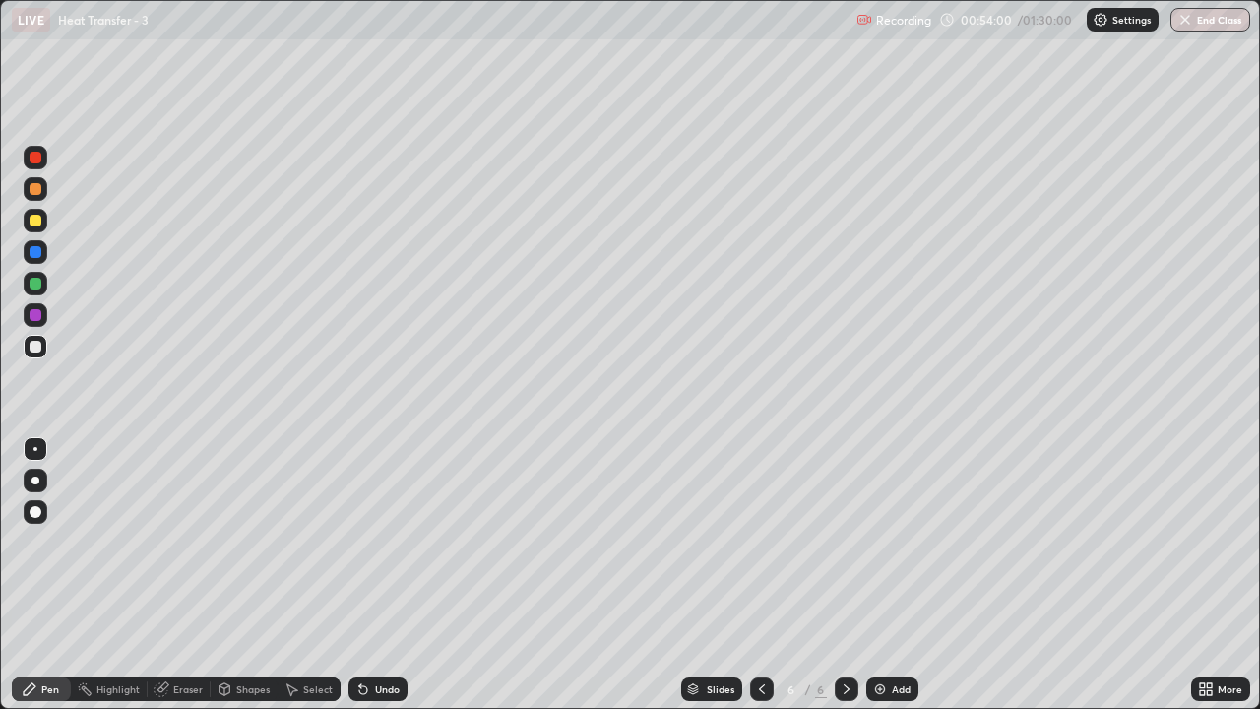
click at [401, 575] on div "Undo" at bounding box center [377, 689] width 59 height 24
click at [40, 344] on div at bounding box center [36, 347] width 12 height 12
click at [37, 221] on div at bounding box center [36, 221] width 12 height 12
click at [38, 156] on div at bounding box center [36, 158] width 12 height 12
click at [43, 344] on div at bounding box center [36, 347] width 24 height 24
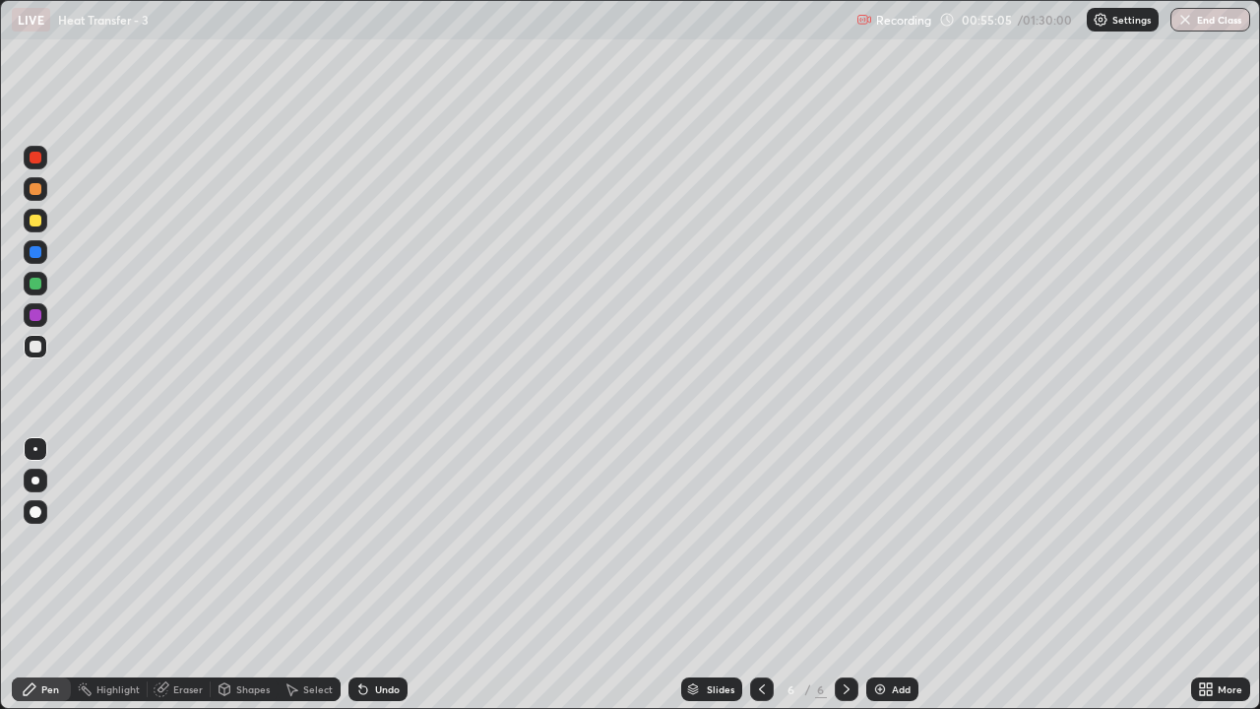
click at [389, 575] on div "Undo" at bounding box center [387, 689] width 25 height 10
click at [394, 575] on div "Undo" at bounding box center [387, 689] width 25 height 10
click at [385, 575] on div "Undo" at bounding box center [387, 689] width 25 height 10
click at [390, 575] on div "Undo" at bounding box center [387, 689] width 25 height 10
click at [391, 575] on div "Undo" at bounding box center [387, 689] width 25 height 10
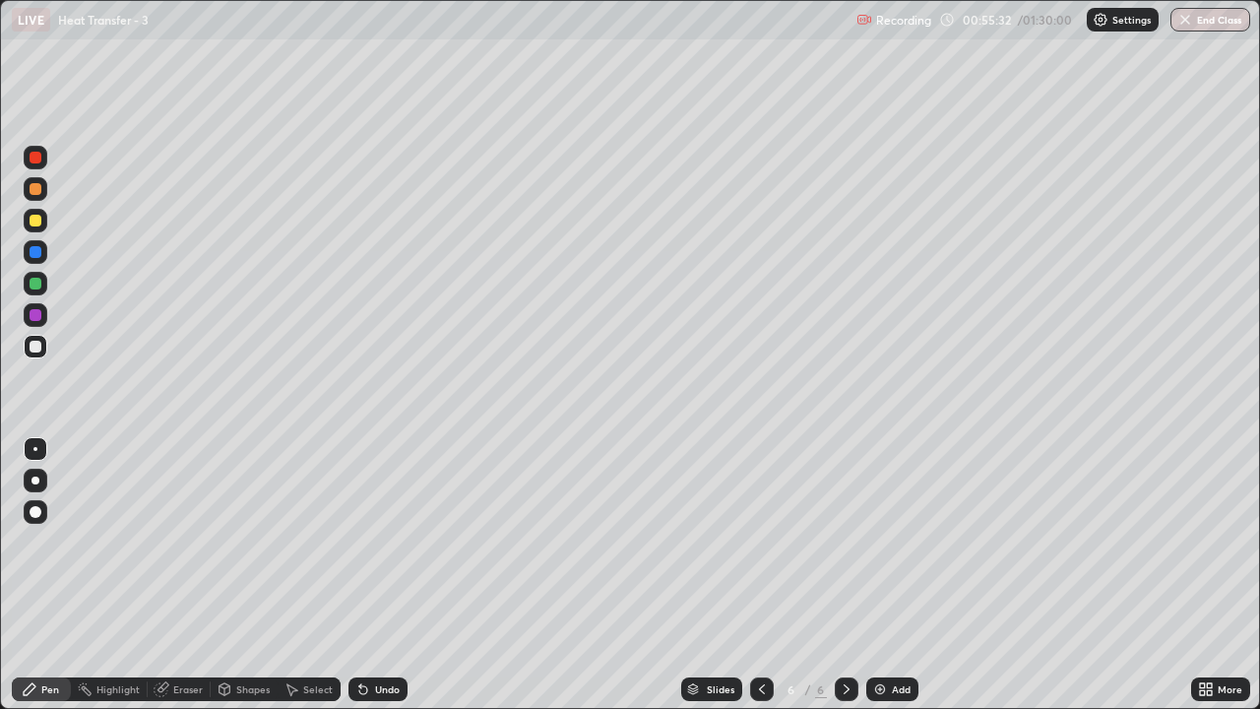
click at [394, 575] on div "Undo" at bounding box center [387, 689] width 25 height 10
click at [398, 575] on div "Undo" at bounding box center [377, 689] width 59 height 24
click at [402, 575] on div "Undo" at bounding box center [377, 689] width 59 height 24
click at [405, 575] on div "Undo" at bounding box center [377, 689] width 59 height 24
click at [404, 575] on div "Undo" at bounding box center [377, 689] width 59 height 24
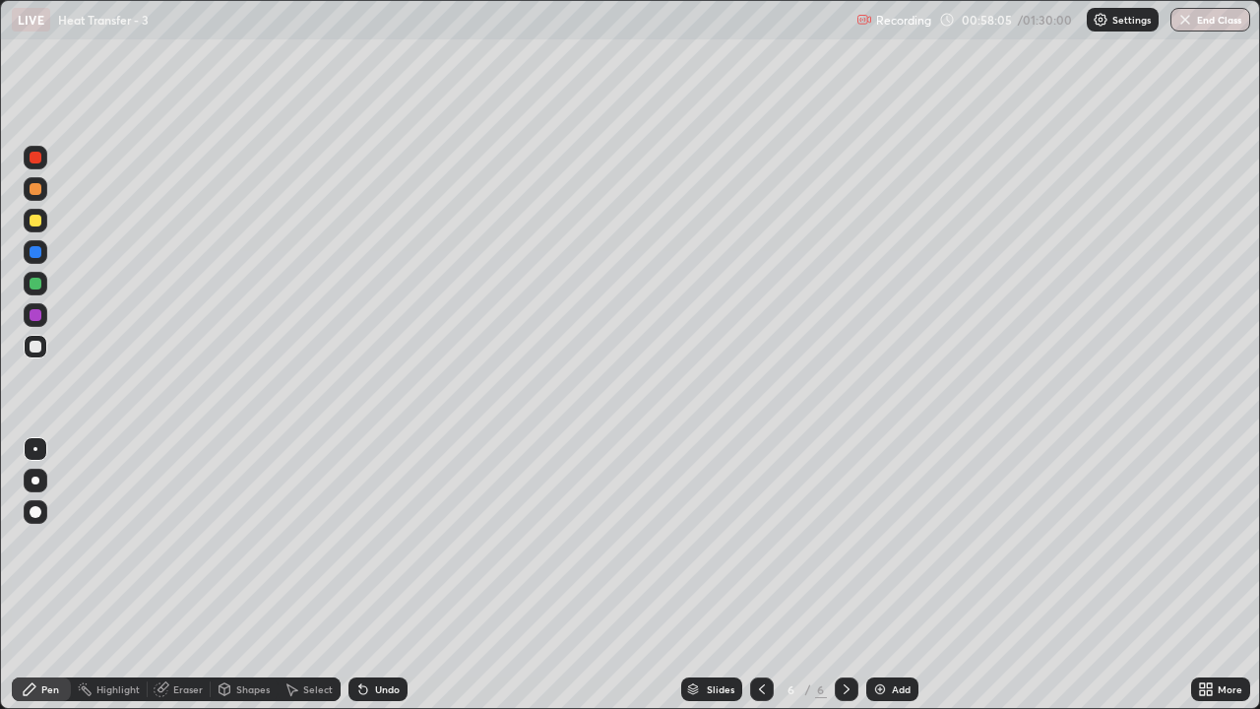
click at [373, 575] on div "Undo" at bounding box center [377, 689] width 59 height 24
click at [375, 575] on div "Undo" at bounding box center [387, 689] width 25 height 10
click at [378, 575] on div "Undo" at bounding box center [387, 689] width 25 height 10
click at [380, 575] on div "Undo" at bounding box center [387, 689] width 25 height 10
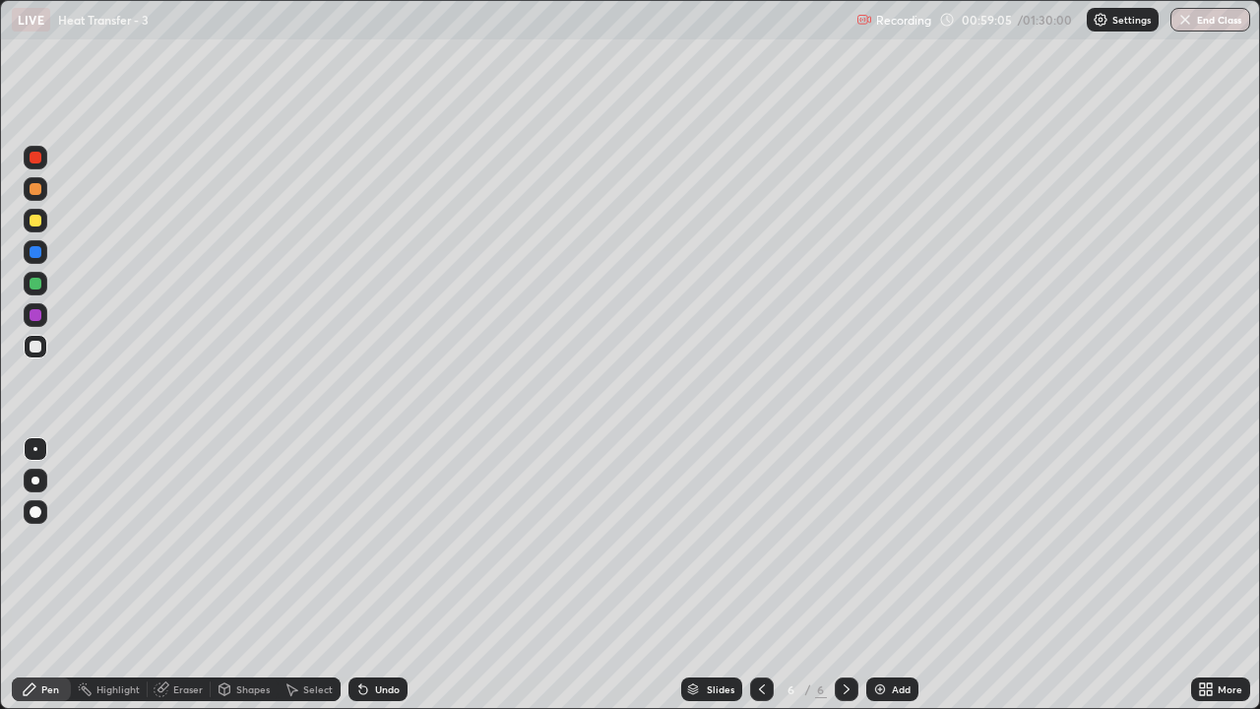
click at [381, 575] on div "Undo" at bounding box center [387, 689] width 25 height 10
click at [375, 575] on div "Undo" at bounding box center [387, 689] width 25 height 10
click at [371, 575] on div "Undo" at bounding box center [377, 689] width 59 height 24
click at [882, 575] on img at bounding box center [880, 689] width 16 height 16
click at [42, 346] on div at bounding box center [36, 347] width 24 height 24
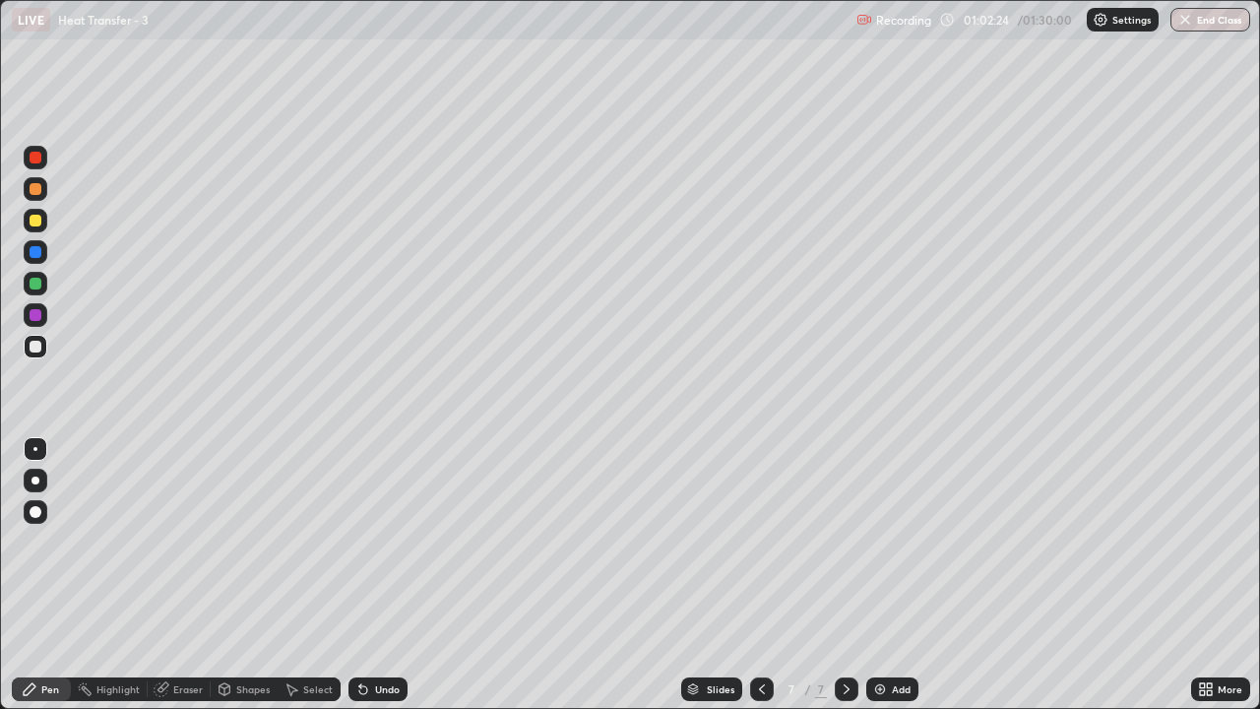
click at [44, 222] on div at bounding box center [36, 221] width 24 height 24
click at [374, 575] on div "Undo" at bounding box center [377, 689] width 59 height 24
click at [387, 575] on div "Undo" at bounding box center [387, 689] width 25 height 10
click at [386, 575] on div "Undo" at bounding box center [387, 689] width 25 height 10
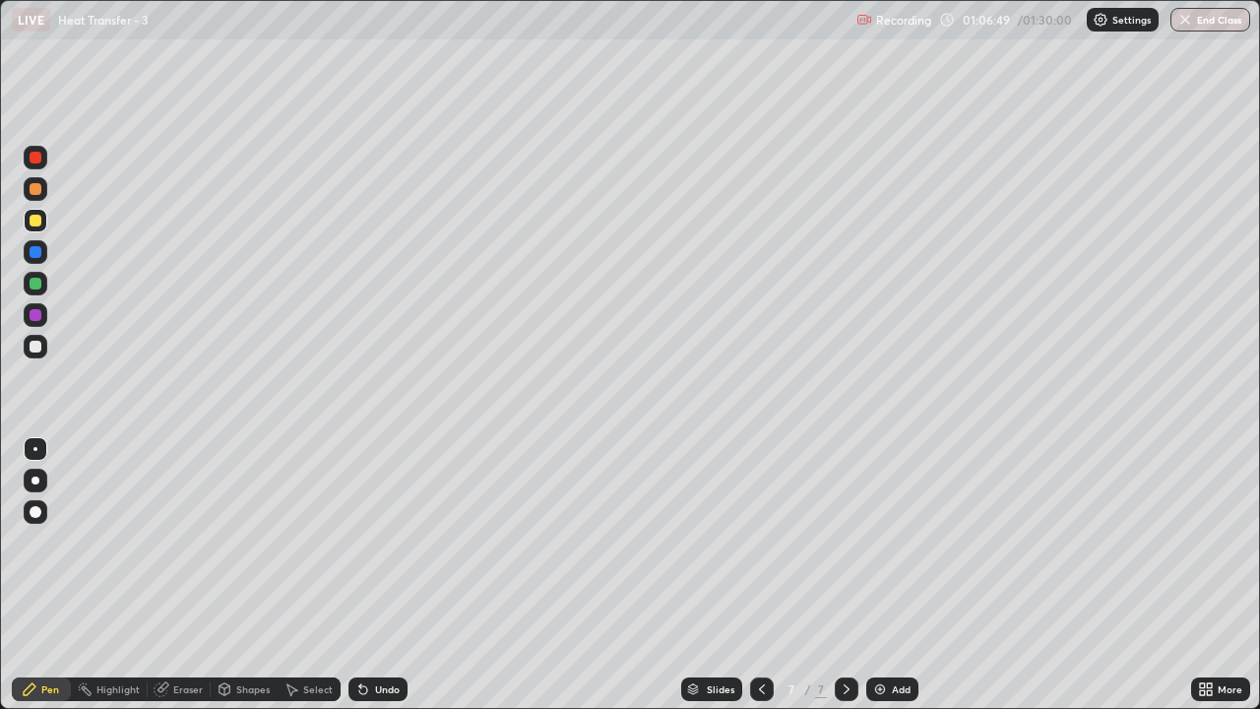
click at [386, 575] on div "Undo" at bounding box center [387, 689] width 25 height 10
click at [377, 575] on div "Undo" at bounding box center [387, 689] width 25 height 10
click at [893, 575] on div "Add" at bounding box center [901, 689] width 19 height 10
click at [36, 346] on div at bounding box center [36, 347] width 12 height 12
click at [381, 575] on div "Undo" at bounding box center [377, 689] width 59 height 24
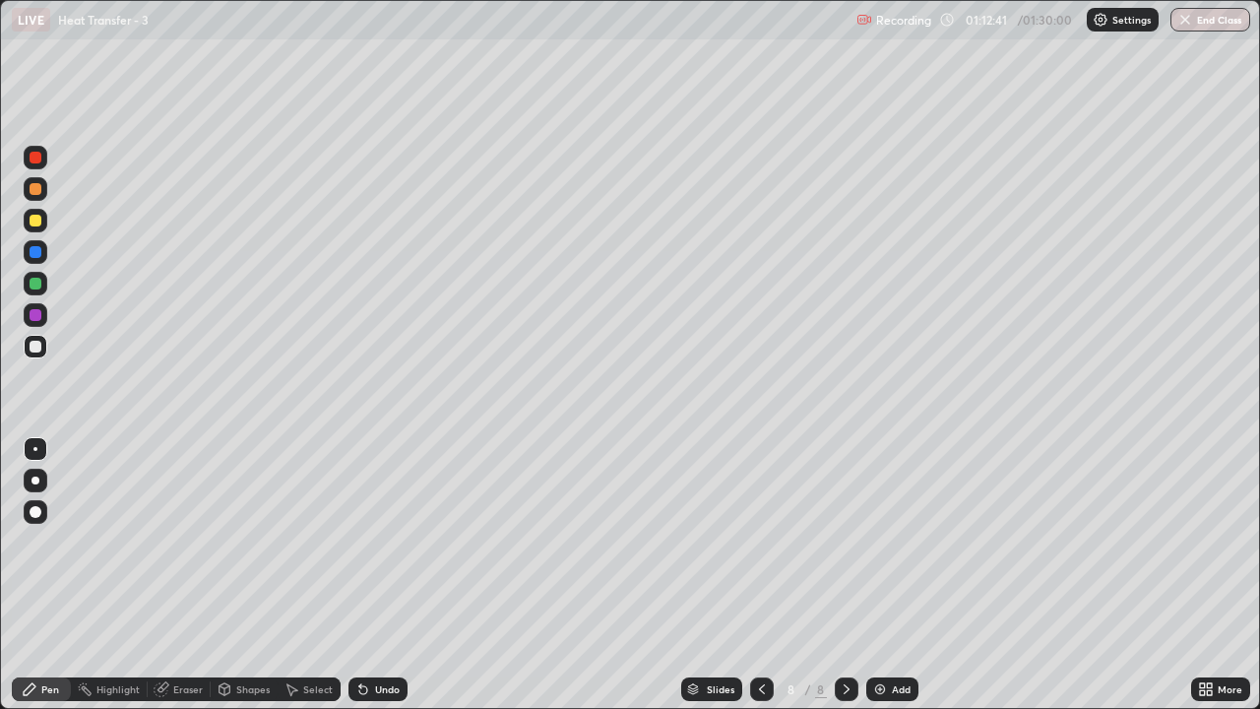
click at [378, 575] on div "Undo" at bounding box center [387, 689] width 25 height 10
click at [757, 575] on icon at bounding box center [762, 689] width 16 height 16
click at [762, 575] on icon at bounding box center [762, 689] width 6 height 10
click at [1192, 24] on img "button" at bounding box center [1185, 20] width 16 height 16
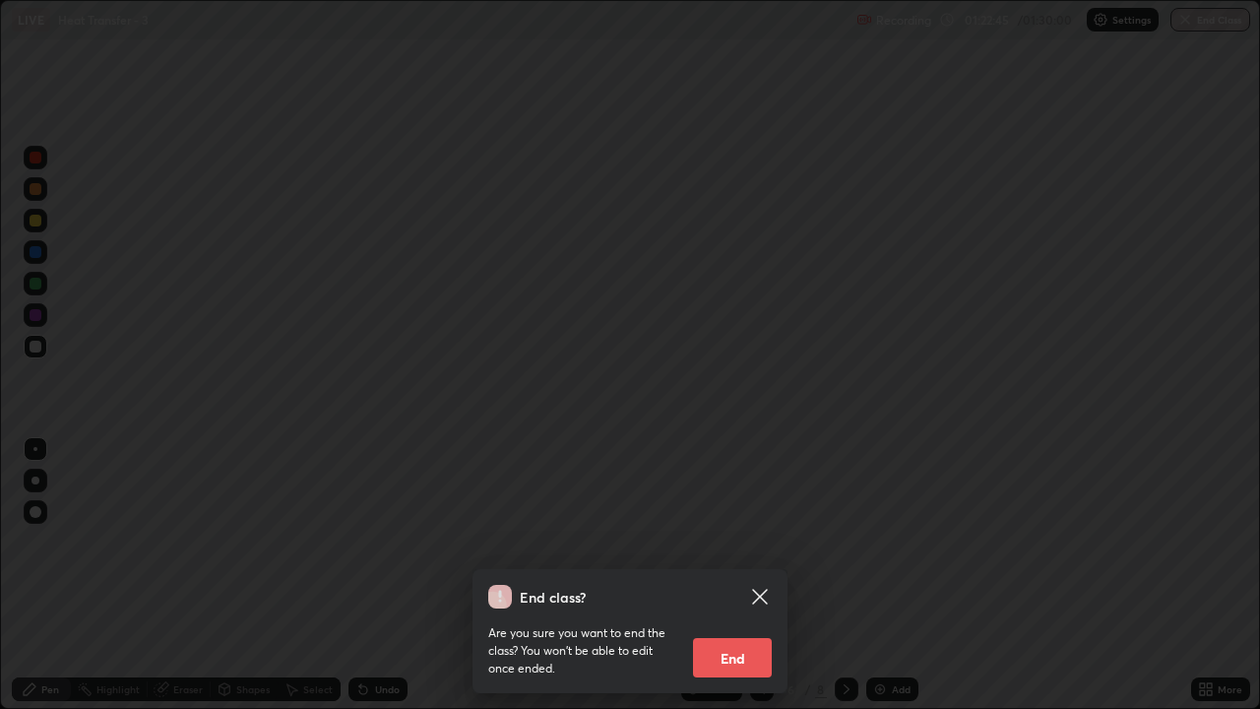
click at [764, 575] on button "End" at bounding box center [732, 657] width 79 height 39
